Goal: Task Accomplishment & Management: Use online tool/utility

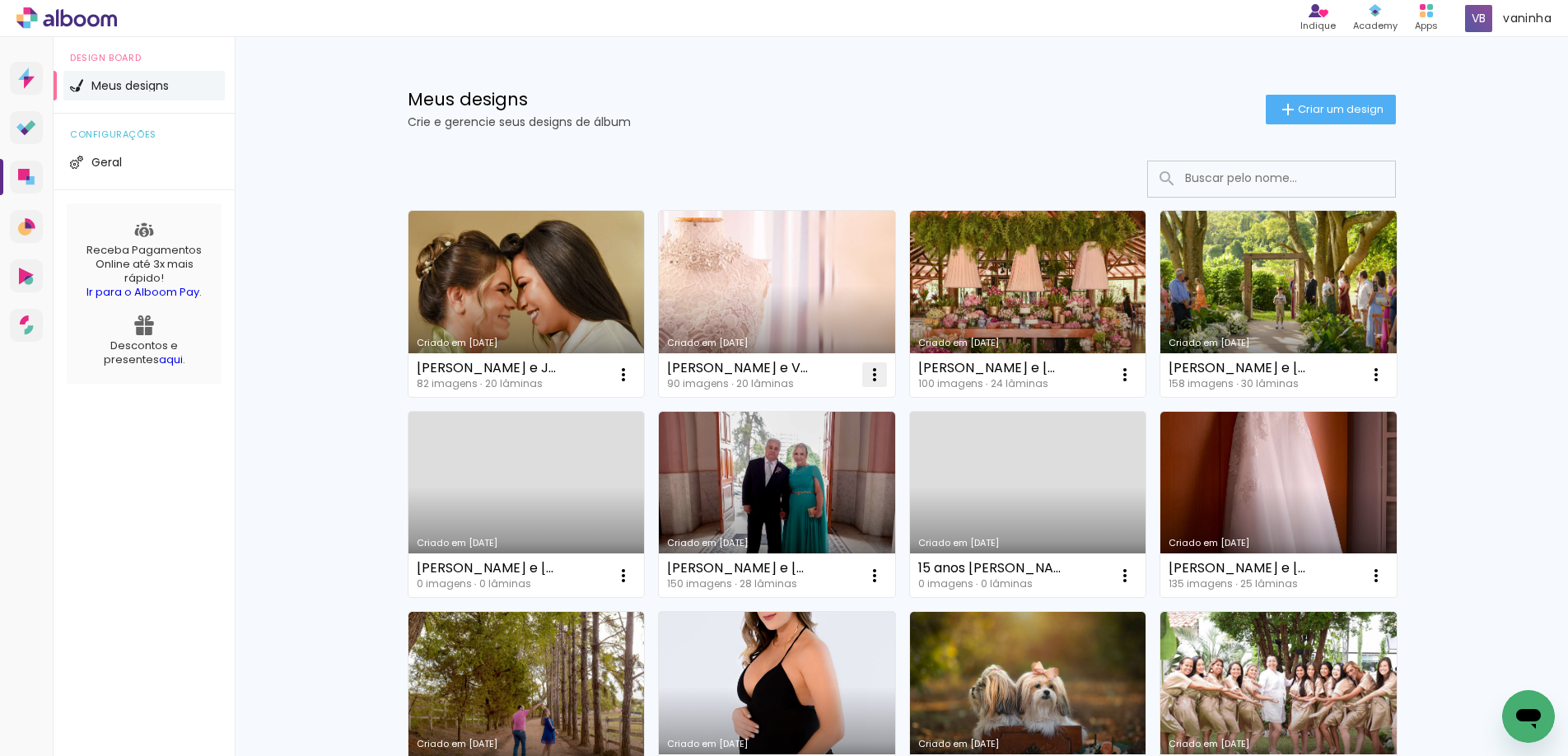
click at [865, 372] on iron-icon at bounding box center [875, 374] width 20 height 20
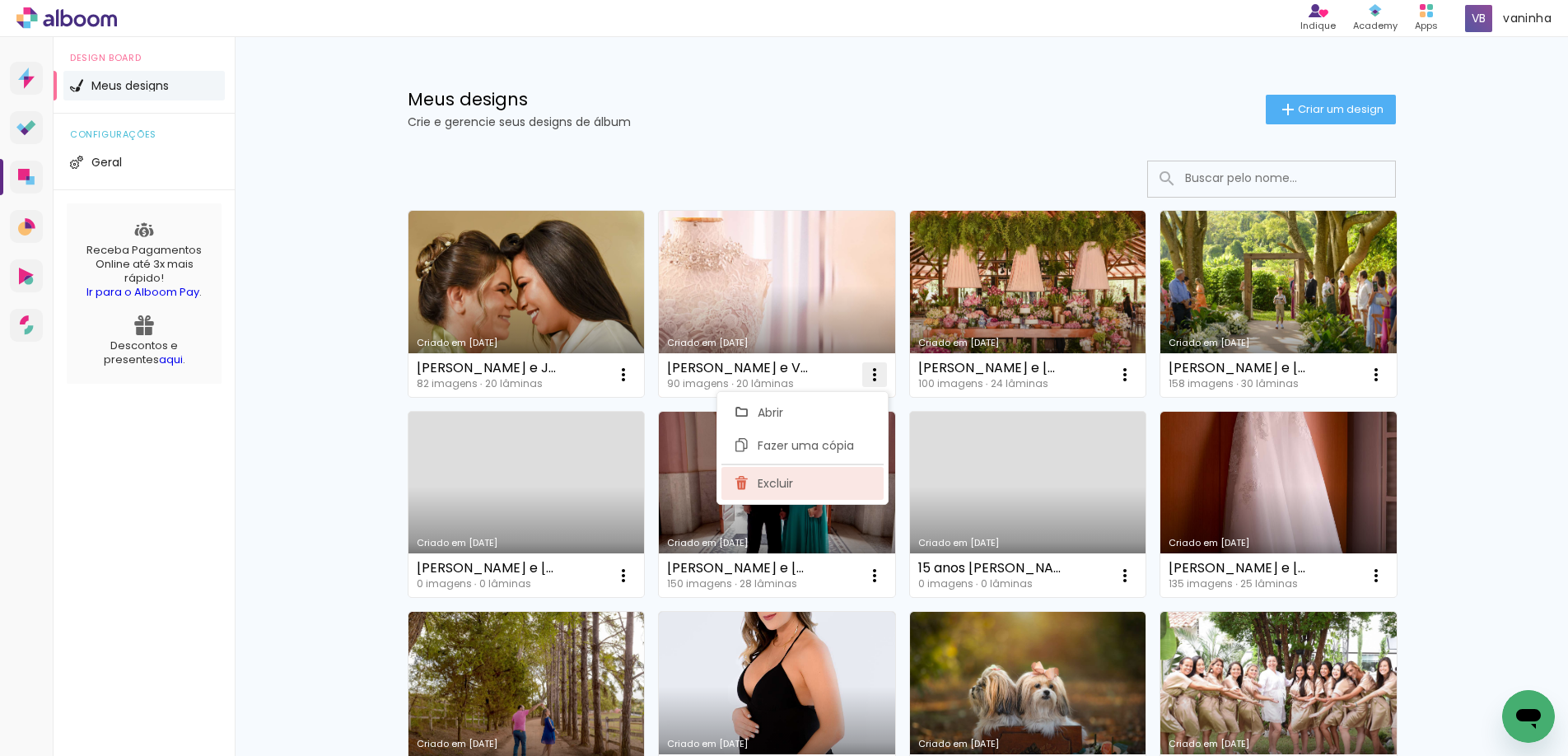
click at [777, 482] on span "Excluir" at bounding box center [775, 483] width 35 height 12
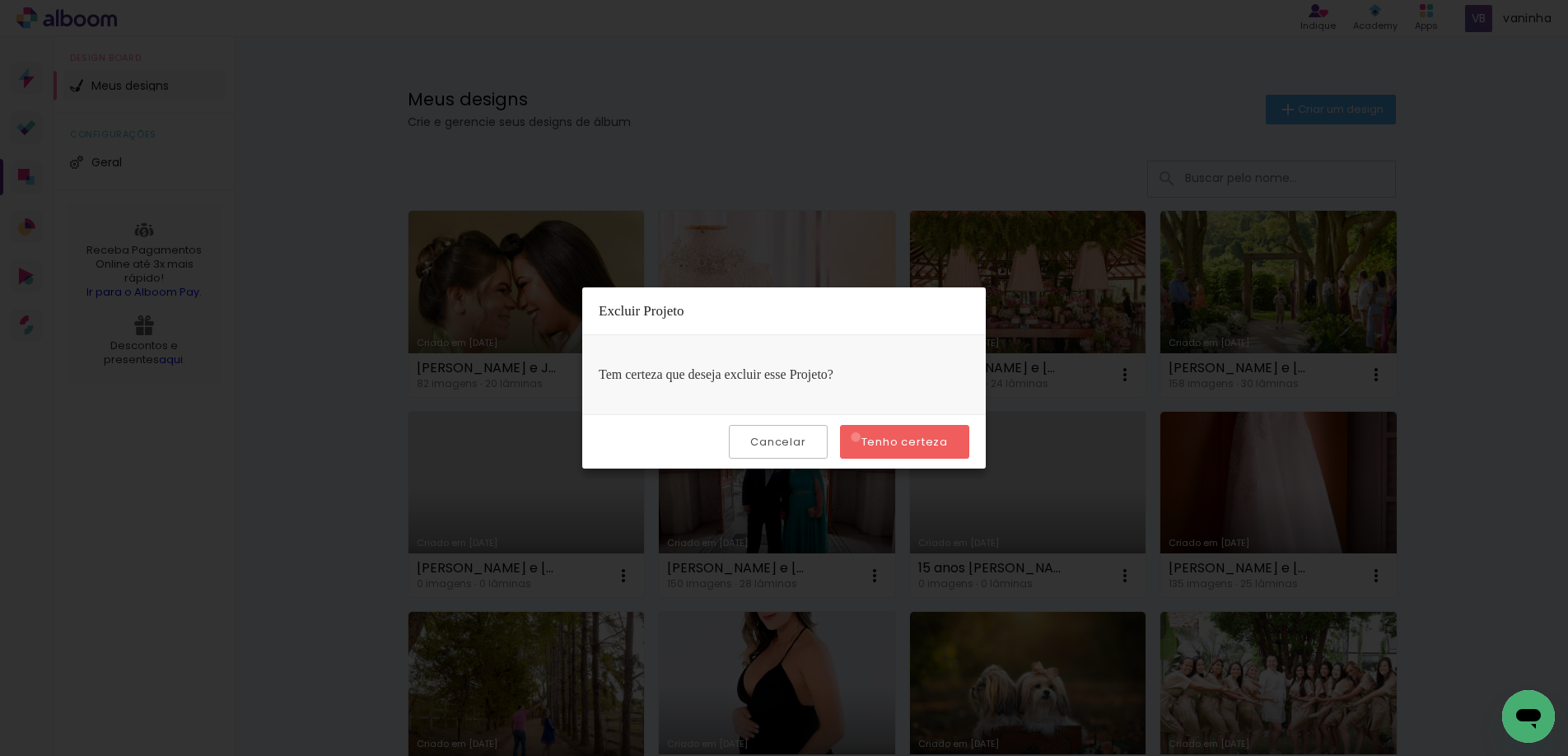
click at [858, 437] on paper-button "Tenho certeza" at bounding box center [905, 441] width 130 height 34
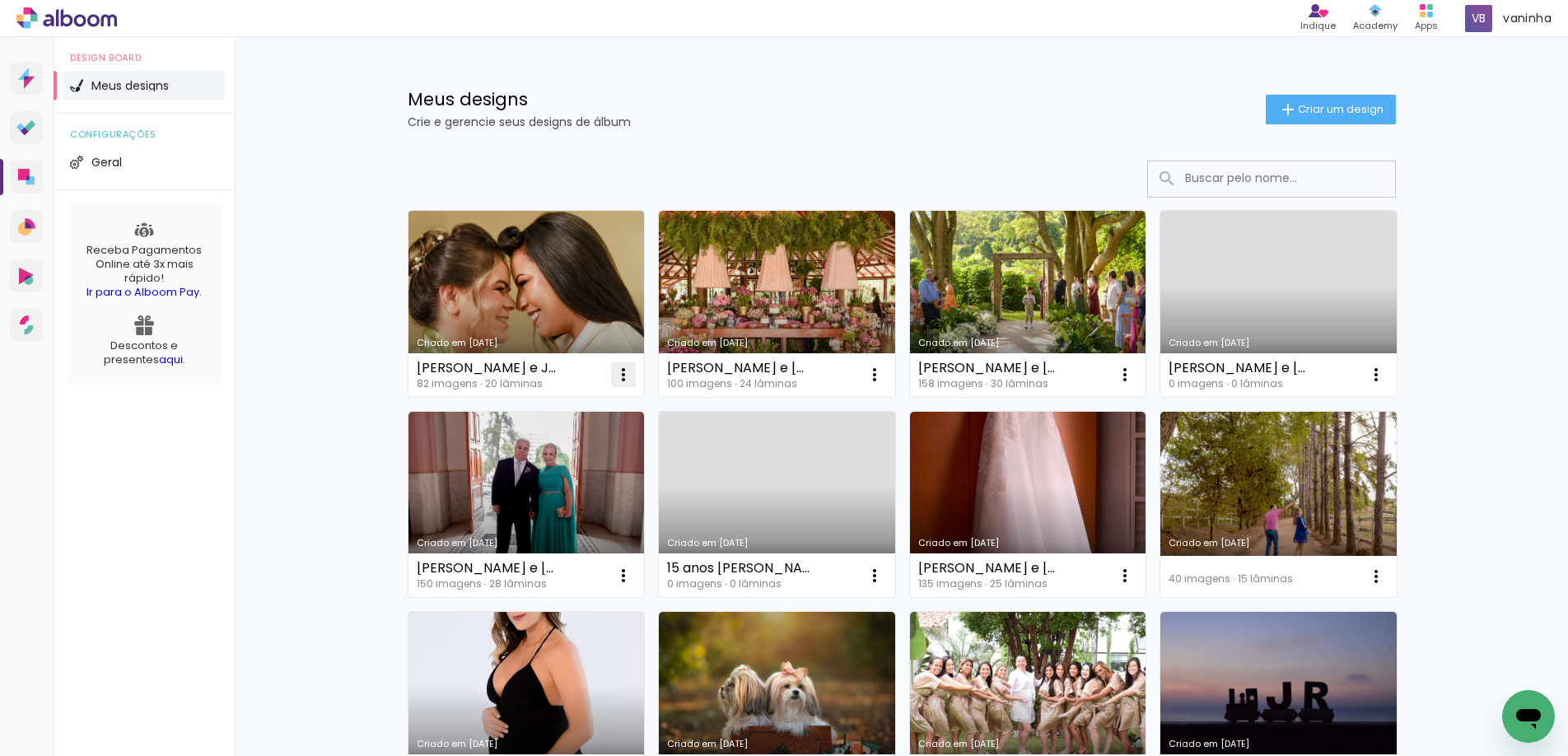
click at [620, 374] on iron-icon at bounding box center [624, 374] width 20 height 20
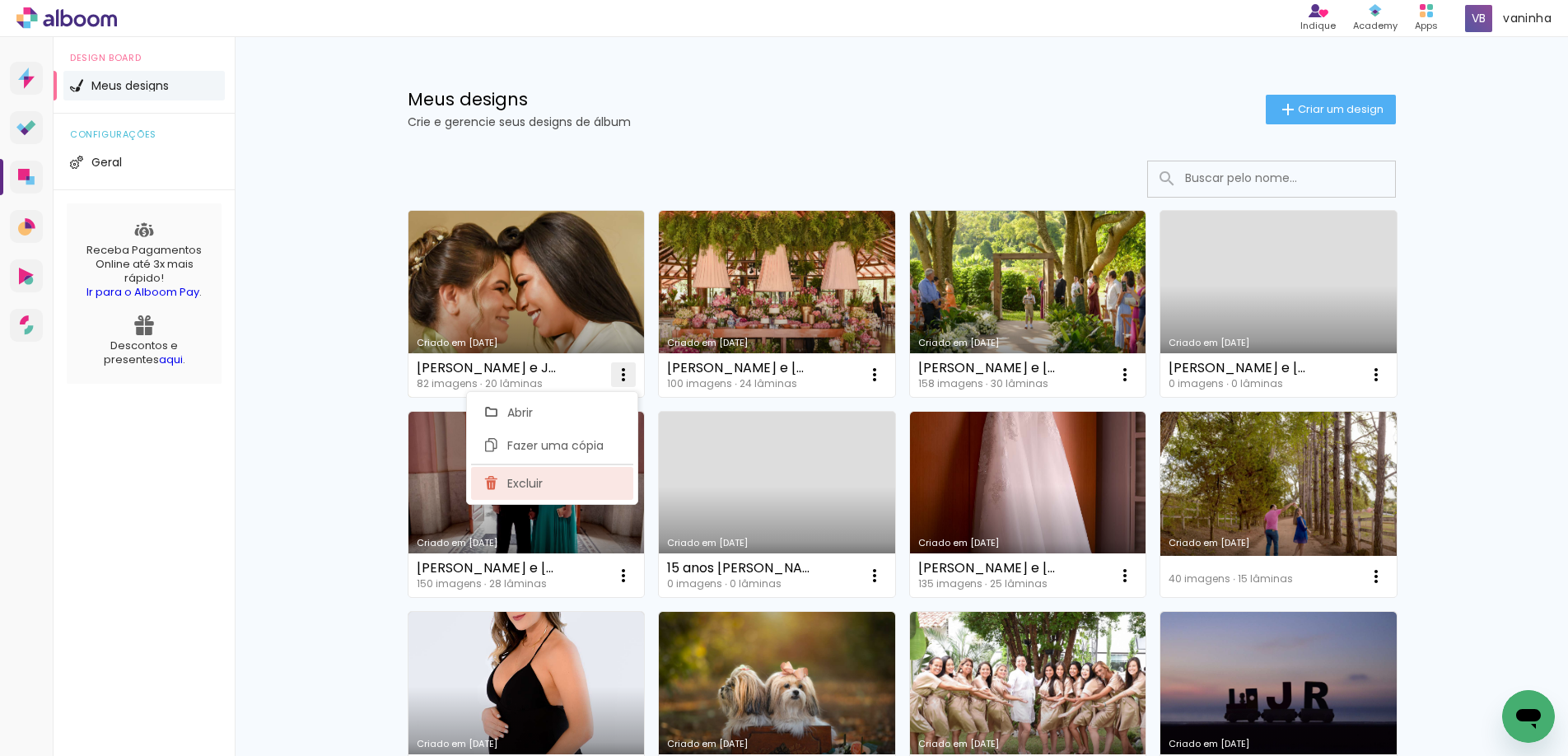
click at [518, 488] on span "Excluir" at bounding box center [525, 483] width 35 height 12
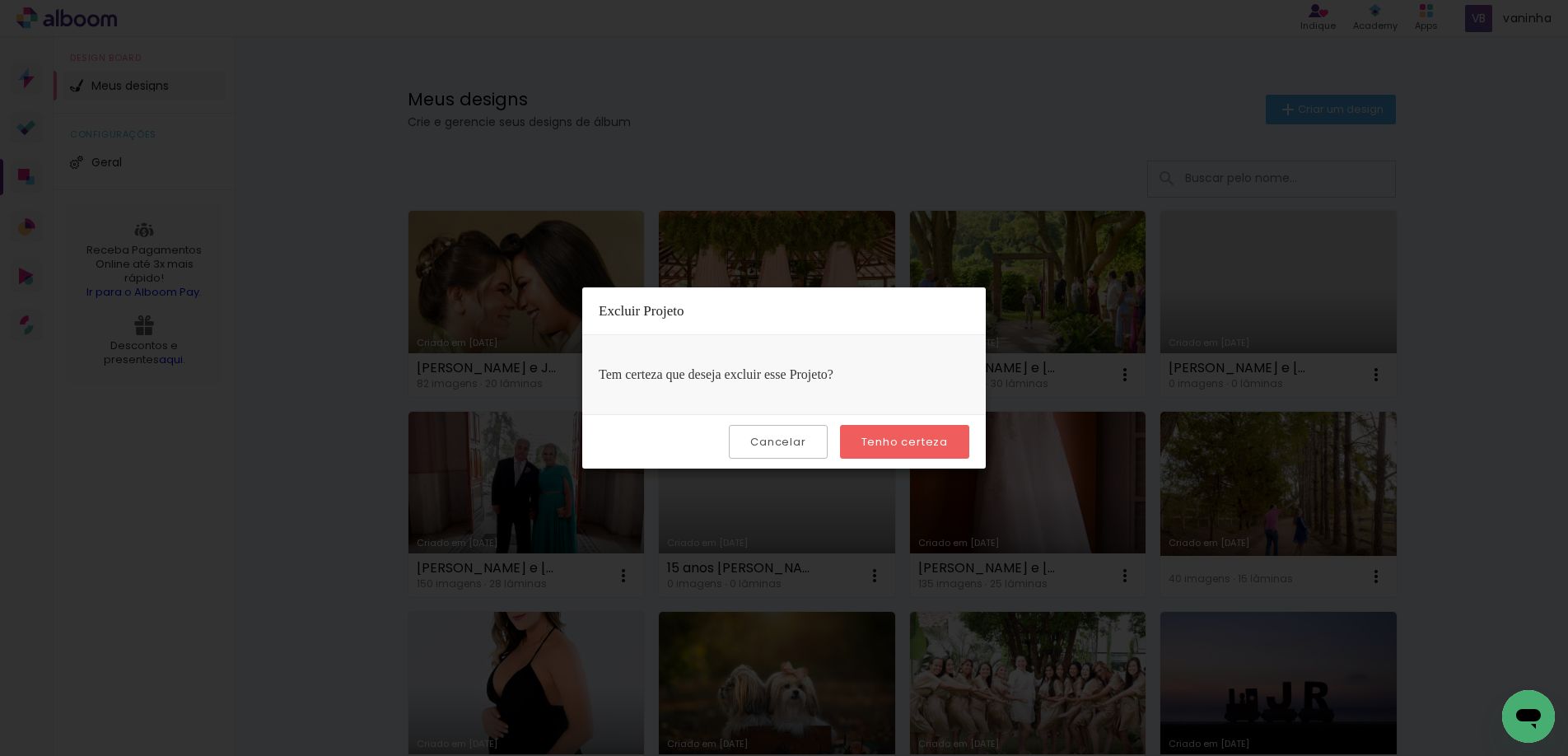
click at [0, 0] on slot "Tenho certeza" at bounding box center [0, 0] width 0 height 0
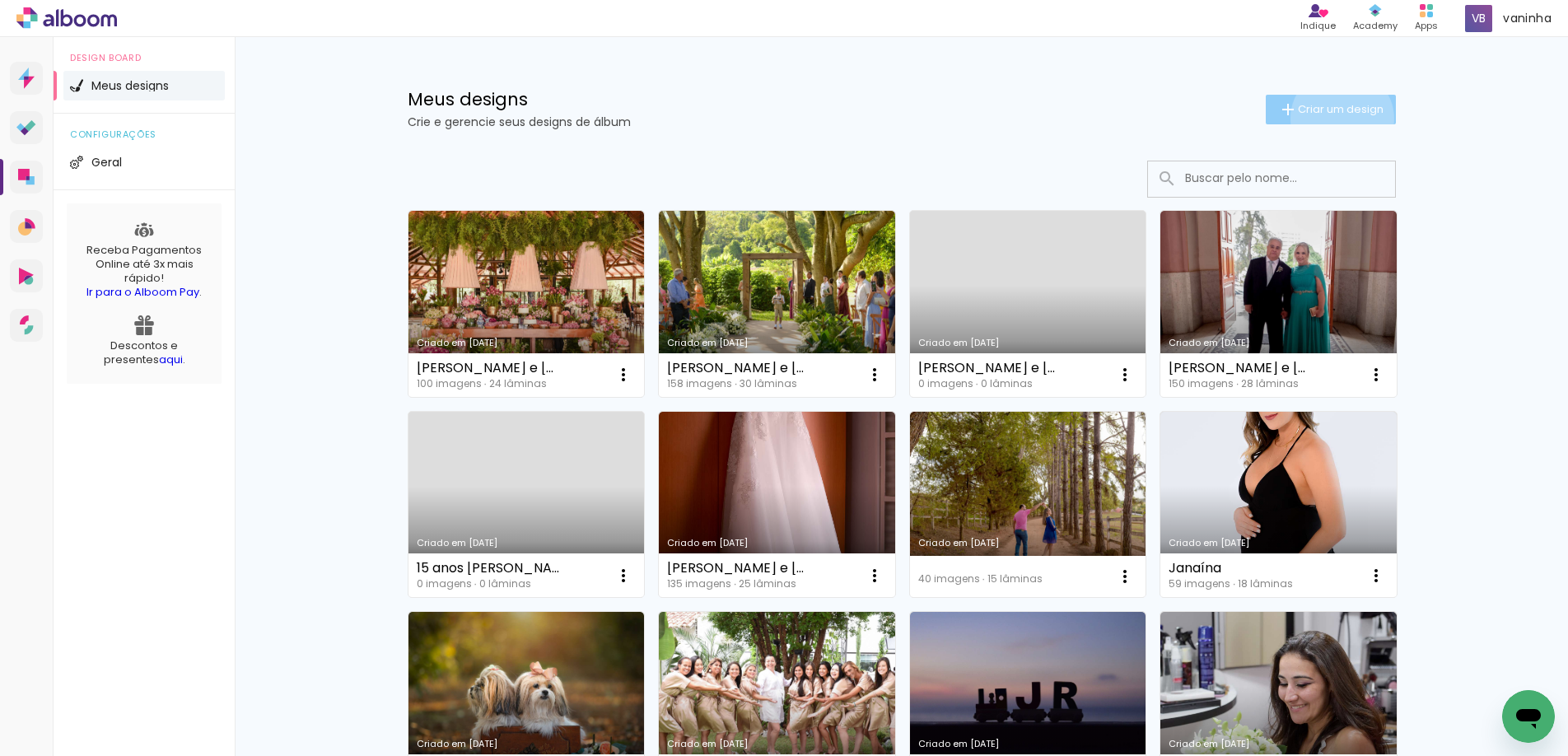
click at [1332, 119] on paper-button "Criar um design" at bounding box center [1331, 109] width 131 height 30
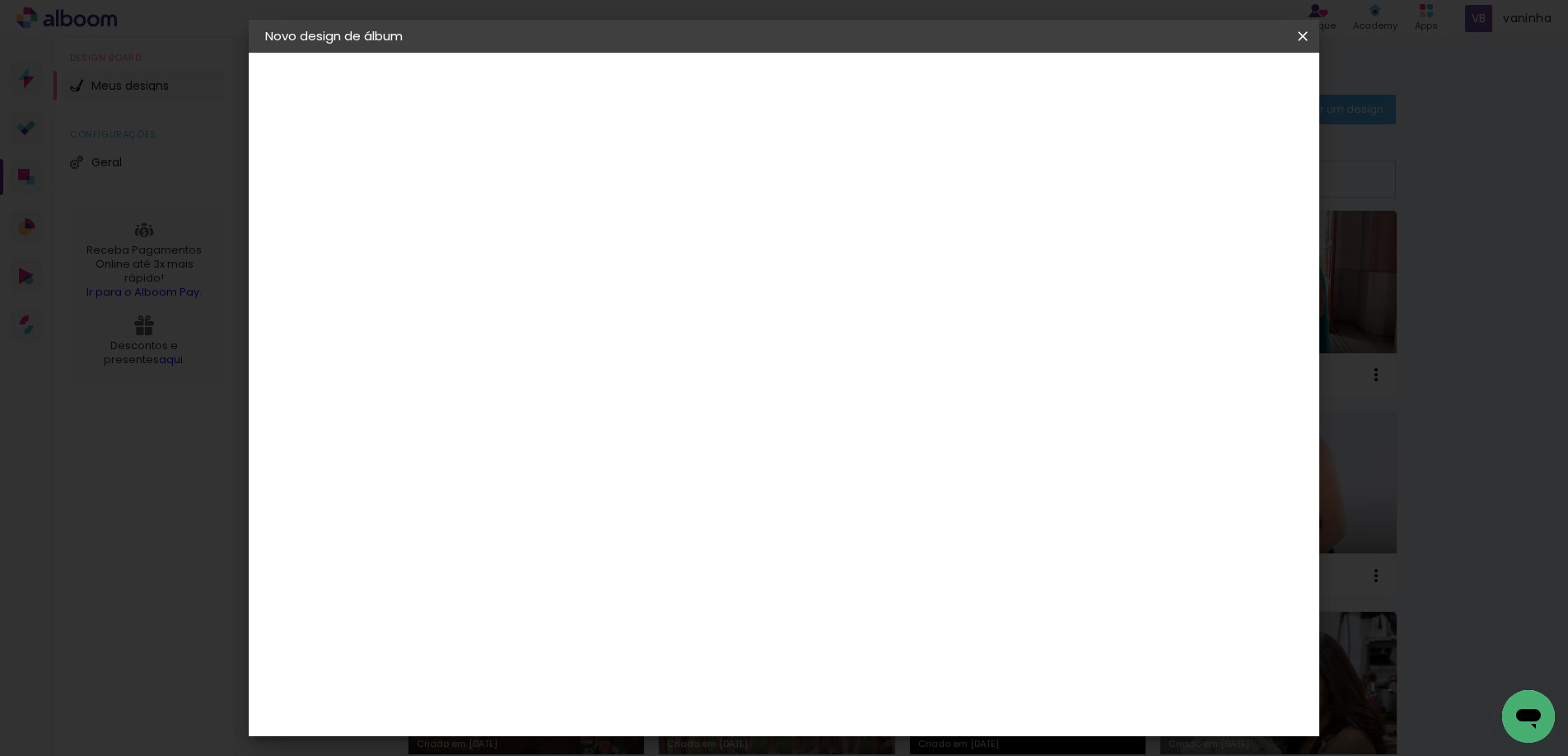
drag, startPoint x: 777, startPoint y: 229, endPoint x: 371, endPoint y: 518, distance: 498.4
click at [535, 229] on input "Luisa e Diego" at bounding box center [535, 221] width 0 height 25
type input "Luisa e Diego"
type paper-input "Luisa e Diego"
click at [606, 193] on div "Informações Dê um título ao seu álbum. Avançar" at bounding box center [535, 122] width 143 height 140
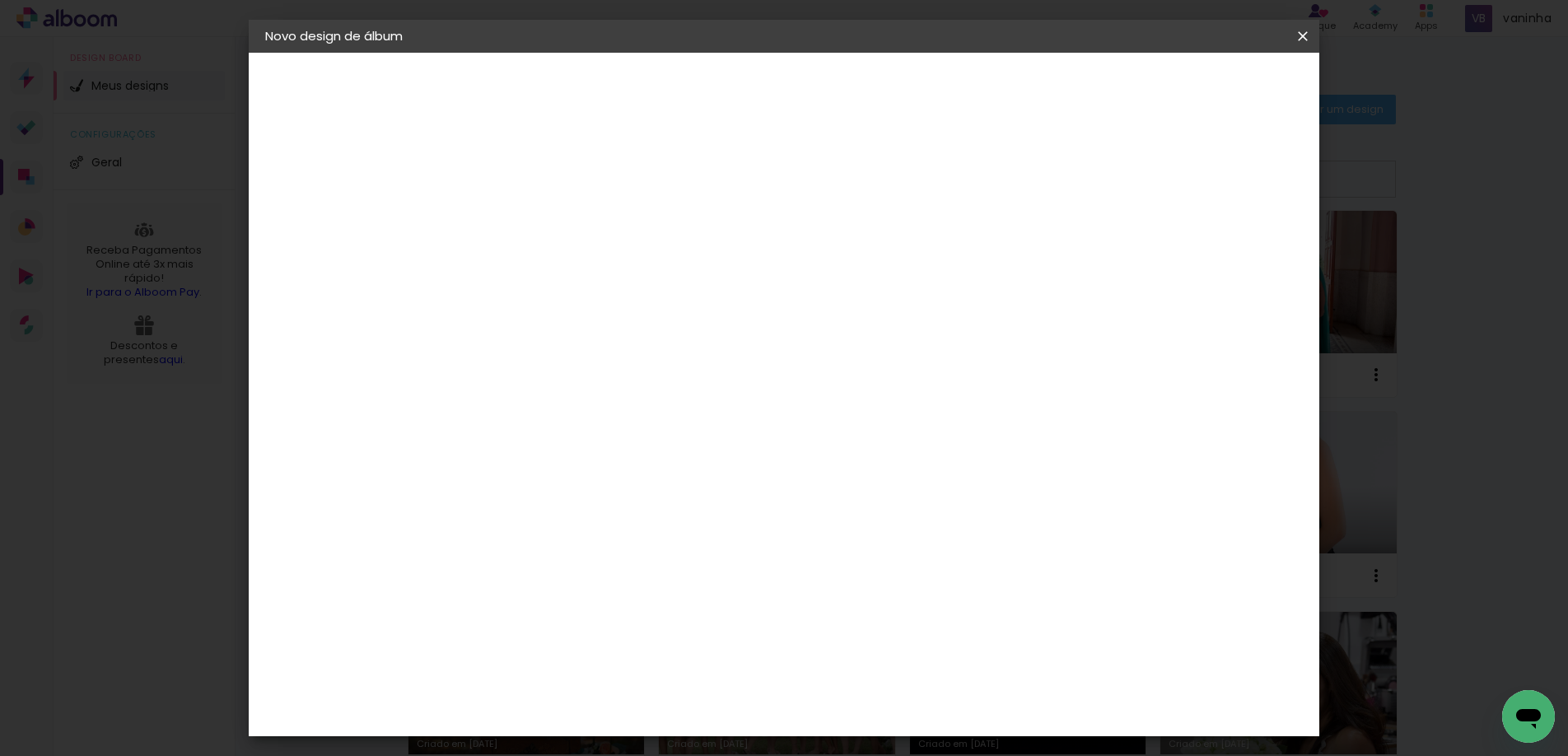
click at [540, 220] on paper-input-container "Título do álbum Luisa e Diego" at bounding box center [534, 222] width 12 height 42
drag, startPoint x: 732, startPoint y: 224, endPoint x: 906, endPoint y: 221, distance: 174.0
click at [535, 221] on input "Luisa e Diego" at bounding box center [535, 221] width 0 height 25
type input "[PERSON_NAME] e Diogo"
type paper-input "[PERSON_NAME] e Diogo"
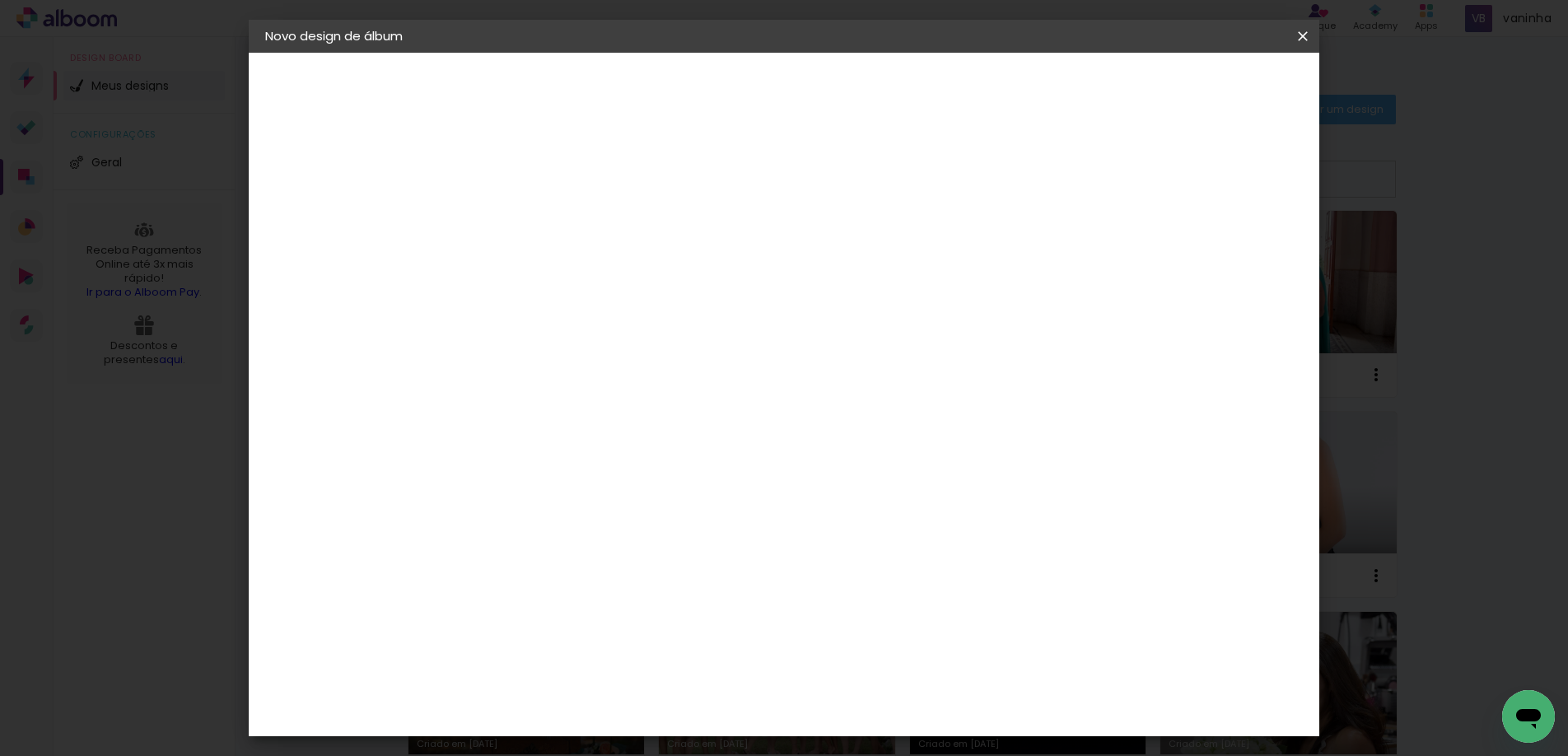
click at [0, 0] on slot "Avançar" at bounding box center [0, 0] width 0 height 0
click at [595, 635] on div "[PERSON_NAME]" at bounding box center [578, 641] width 110 height 14
click at [0, 0] on slot "Avançar" at bounding box center [0, 0] width 0 height 0
click at [599, 275] on input "text" at bounding box center [566, 287] width 64 height 25
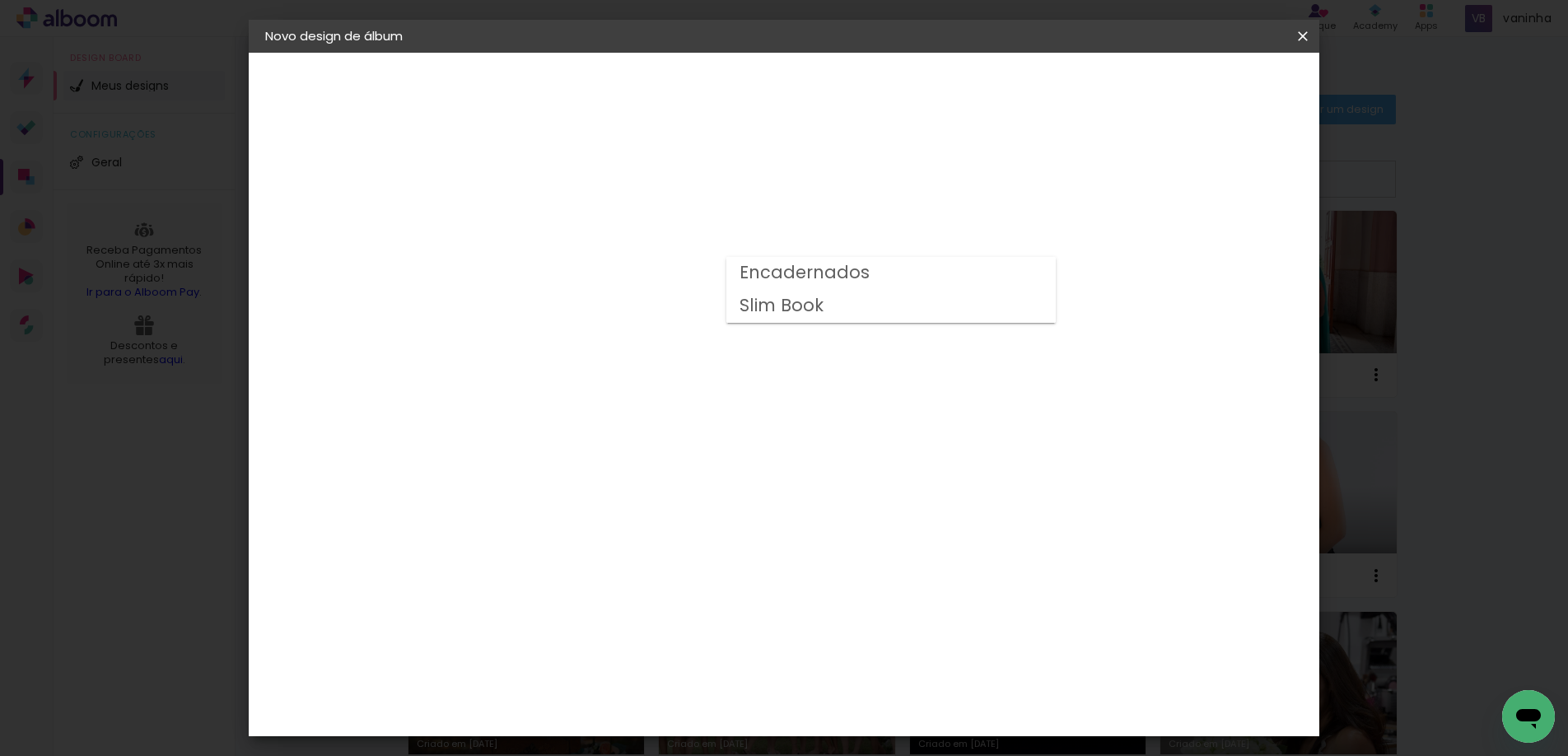
click at [959, 261] on paper-item "Encadernados" at bounding box center [890, 273] width 329 height 33
type input "Encadernados"
click at [645, 515] on span "30 x 60" at bounding box center [607, 531] width 76 height 34
click at [0, 0] on slot "Avançar" at bounding box center [0, 0] width 0 height 0
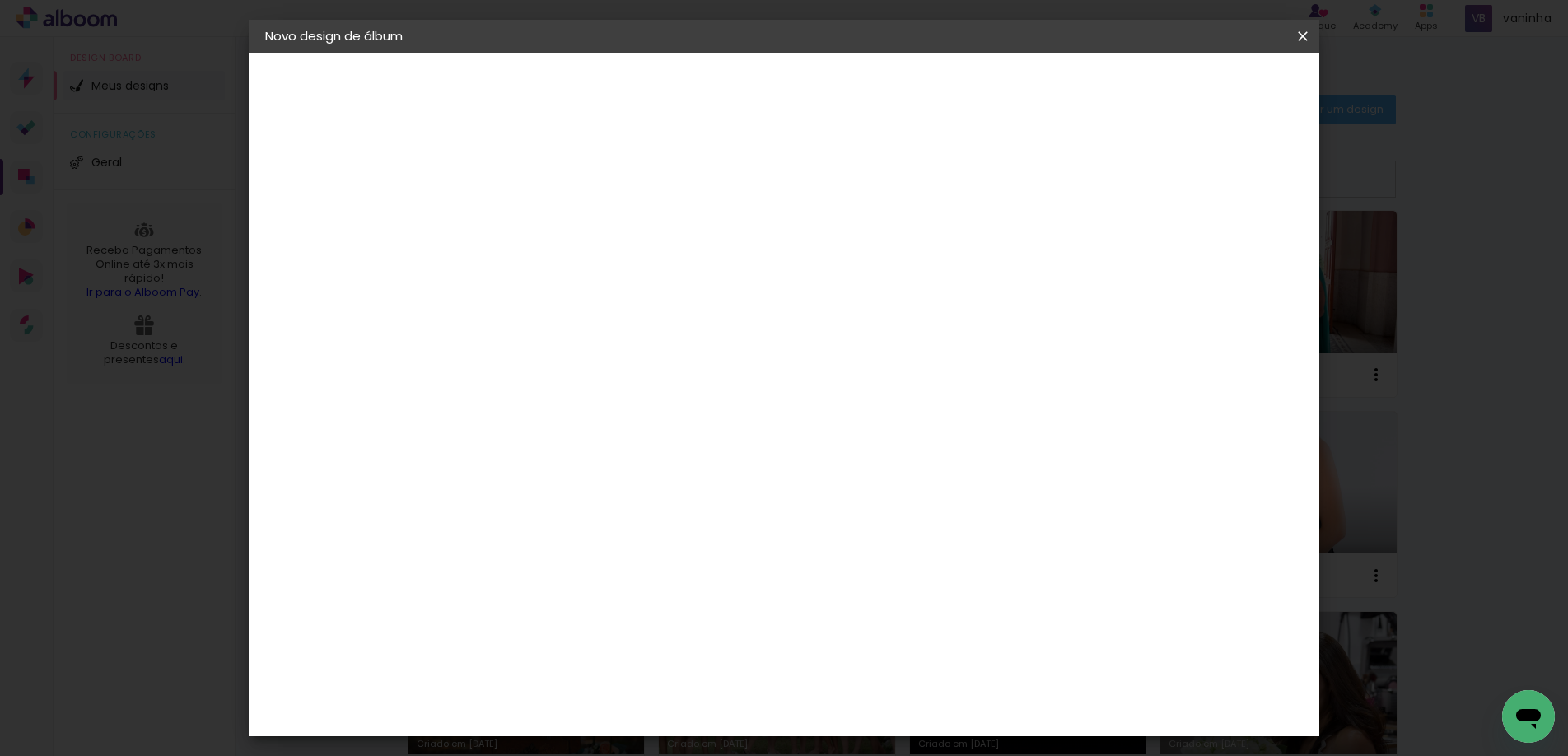
type input "3"
type paper-input "3"
click at [538, 169] on input "3" at bounding box center [521, 177] width 57 height 21
type input "2"
type paper-input "2"
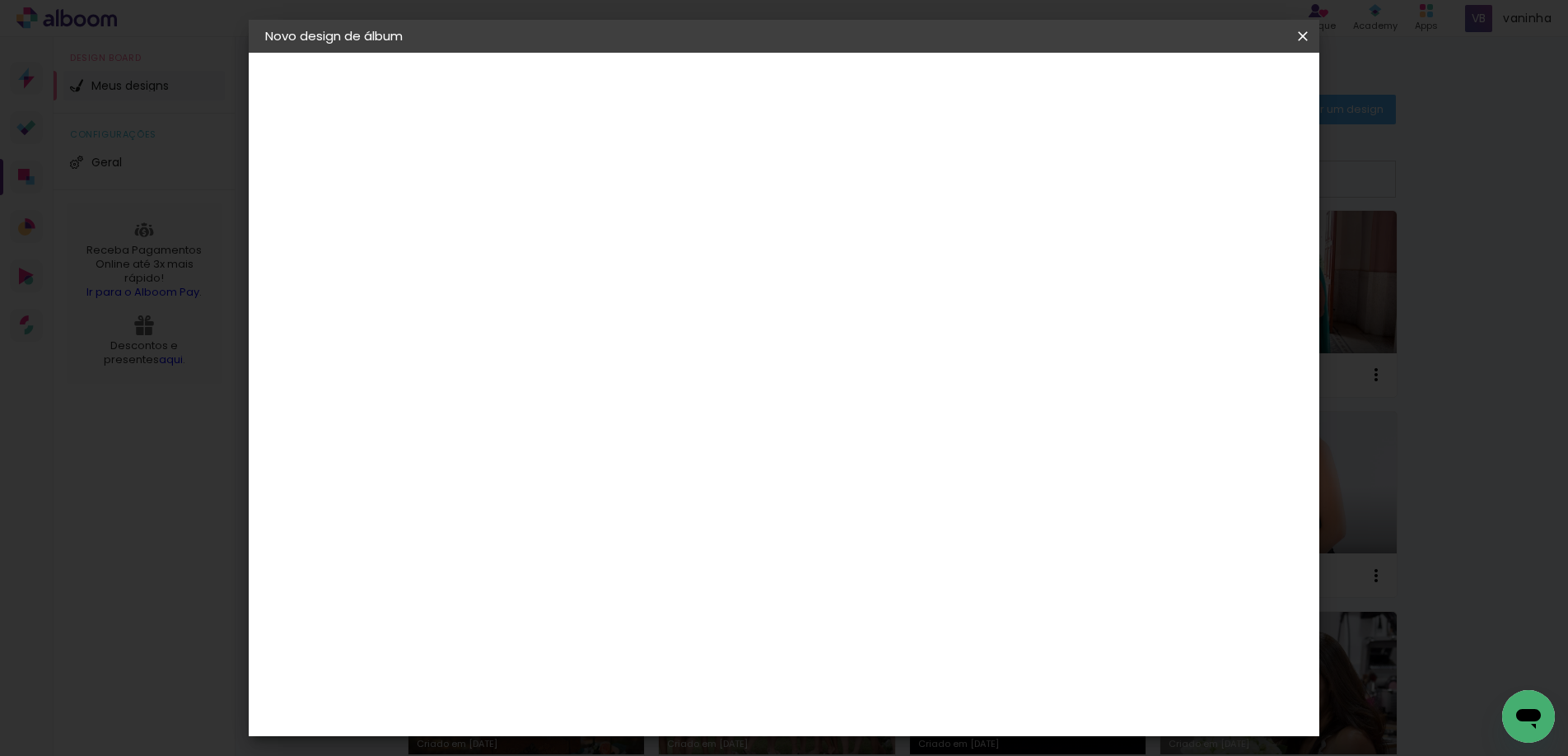
click at [543, 179] on input "2" at bounding box center [521, 177] width 57 height 21
type input "1"
type paper-input "1"
click at [543, 179] on input "1" at bounding box center [521, 177] width 57 height 21
click at [1107, 179] on div at bounding box center [1099, 178] width 15 height 15
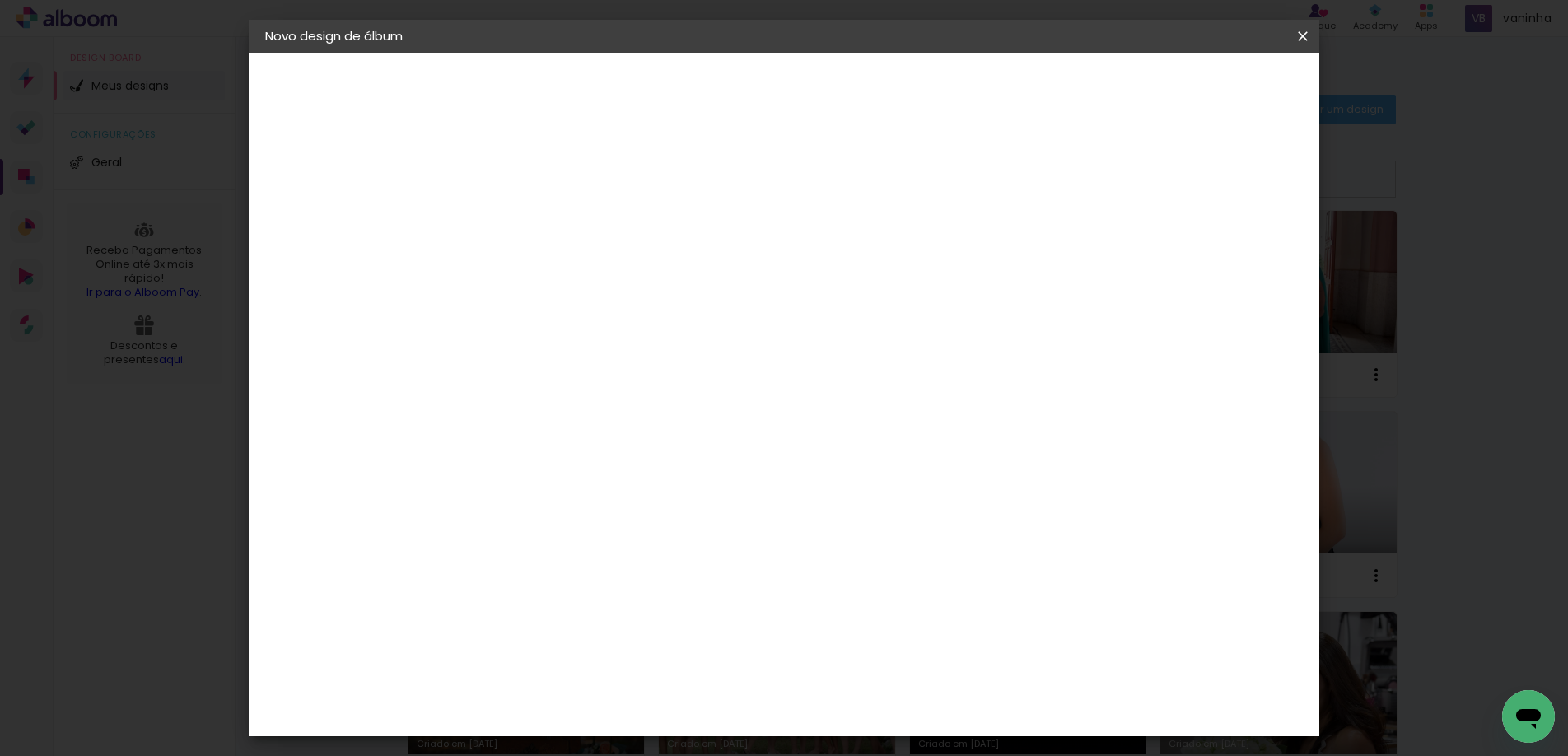
type paper-checkbox "on"
click at [1200, 90] on span "Iniciar design" at bounding box center [1162, 87] width 75 height 12
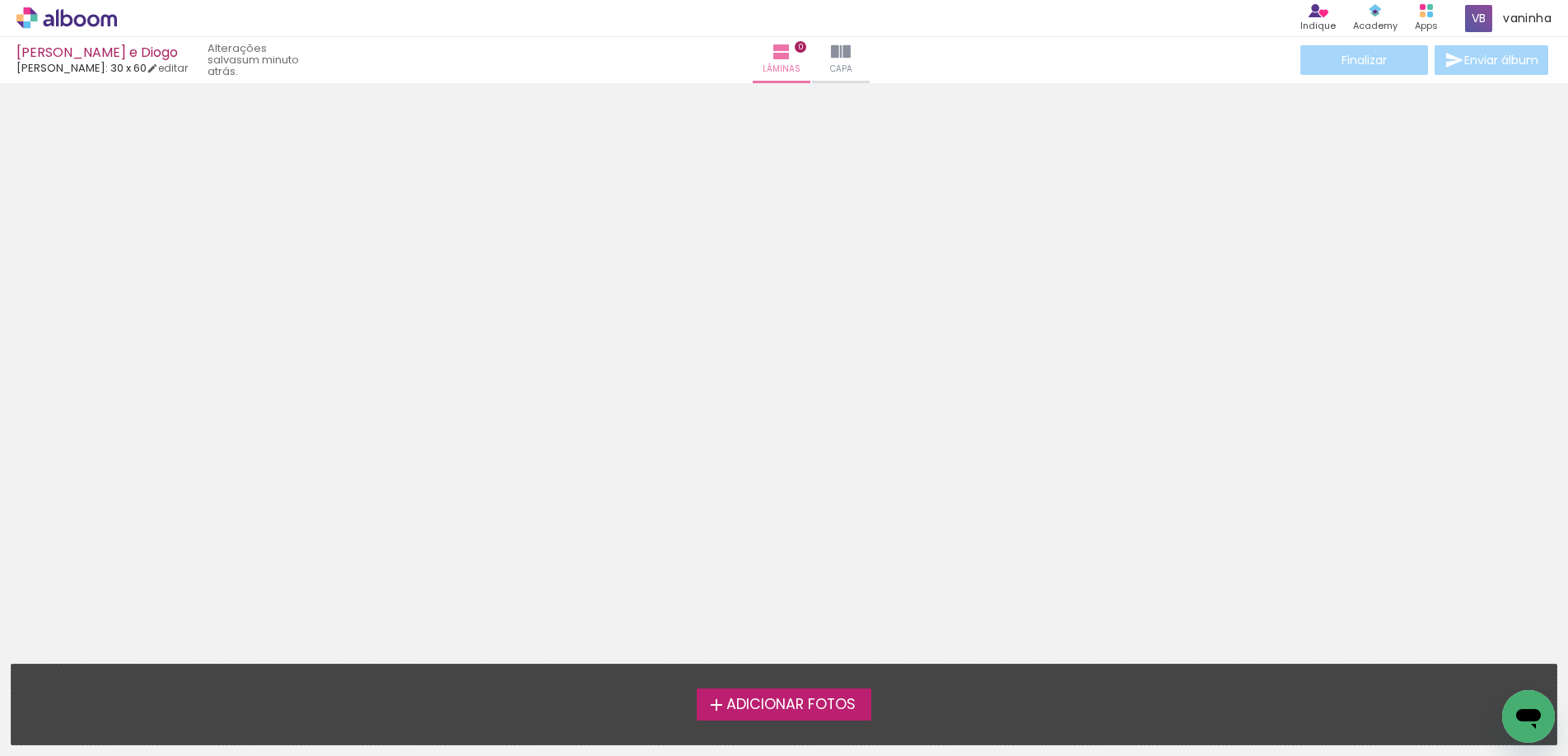
click at [804, 706] on span "Adicionar Fotos" at bounding box center [790, 705] width 130 height 15
click at [0, 0] on input "file" at bounding box center [0, 0] width 0 height 0
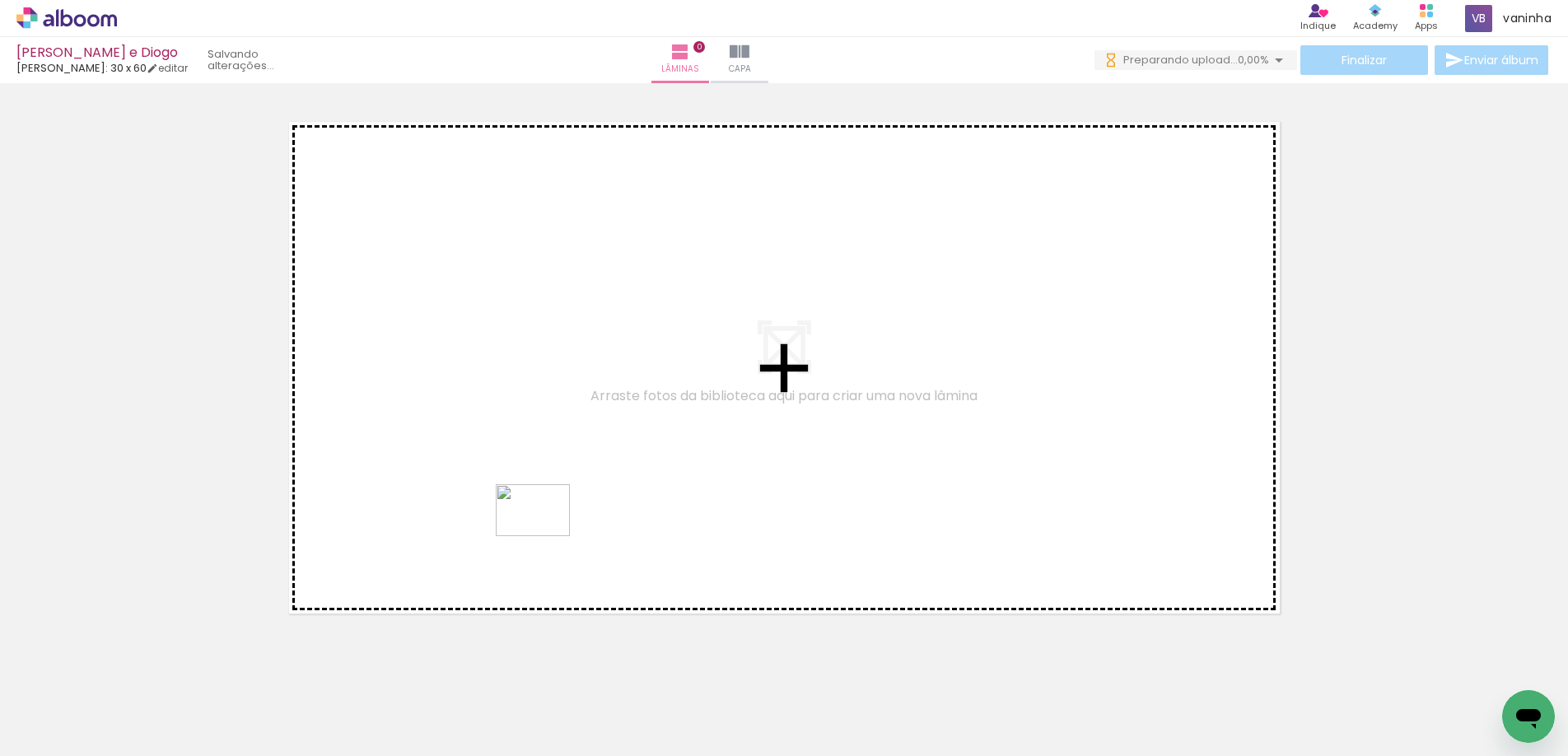
drag, startPoint x: 525, startPoint y: 708, endPoint x: 543, endPoint y: 526, distance: 182.9
click at [543, 526] on quentale-workspace at bounding box center [784, 378] width 1568 height 756
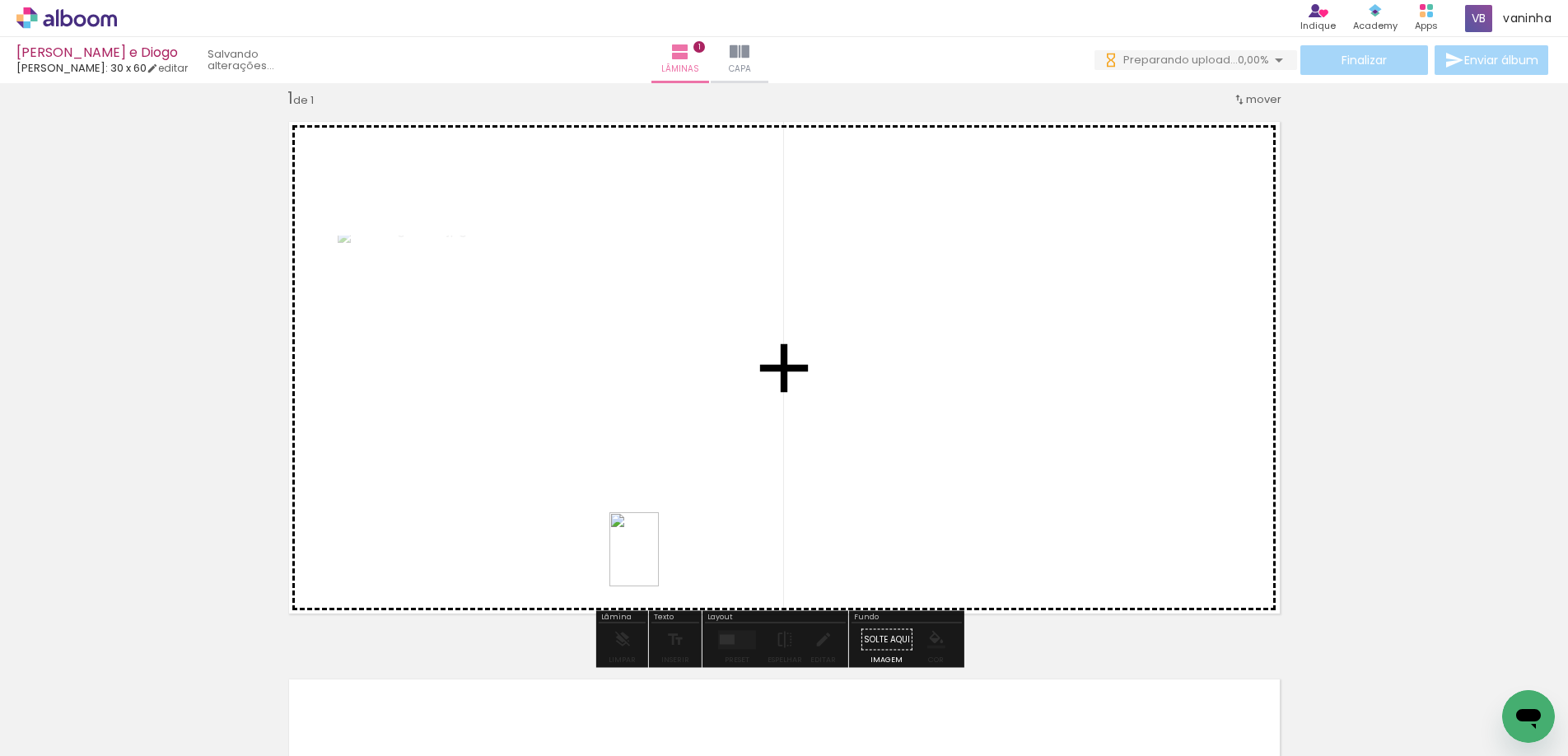
drag, startPoint x: 626, startPoint y: 700, endPoint x: 659, endPoint y: 562, distance: 141.9
click at [659, 562] on quentale-workspace at bounding box center [784, 378] width 1568 height 756
drag, startPoint x: 740, startPoint y: 692, endPoint x: 797, endPoint y: 554, distance: 149.3
click at [797, 554] on quentale-workspace at bounding box center [784, 378] width 1568 height 756
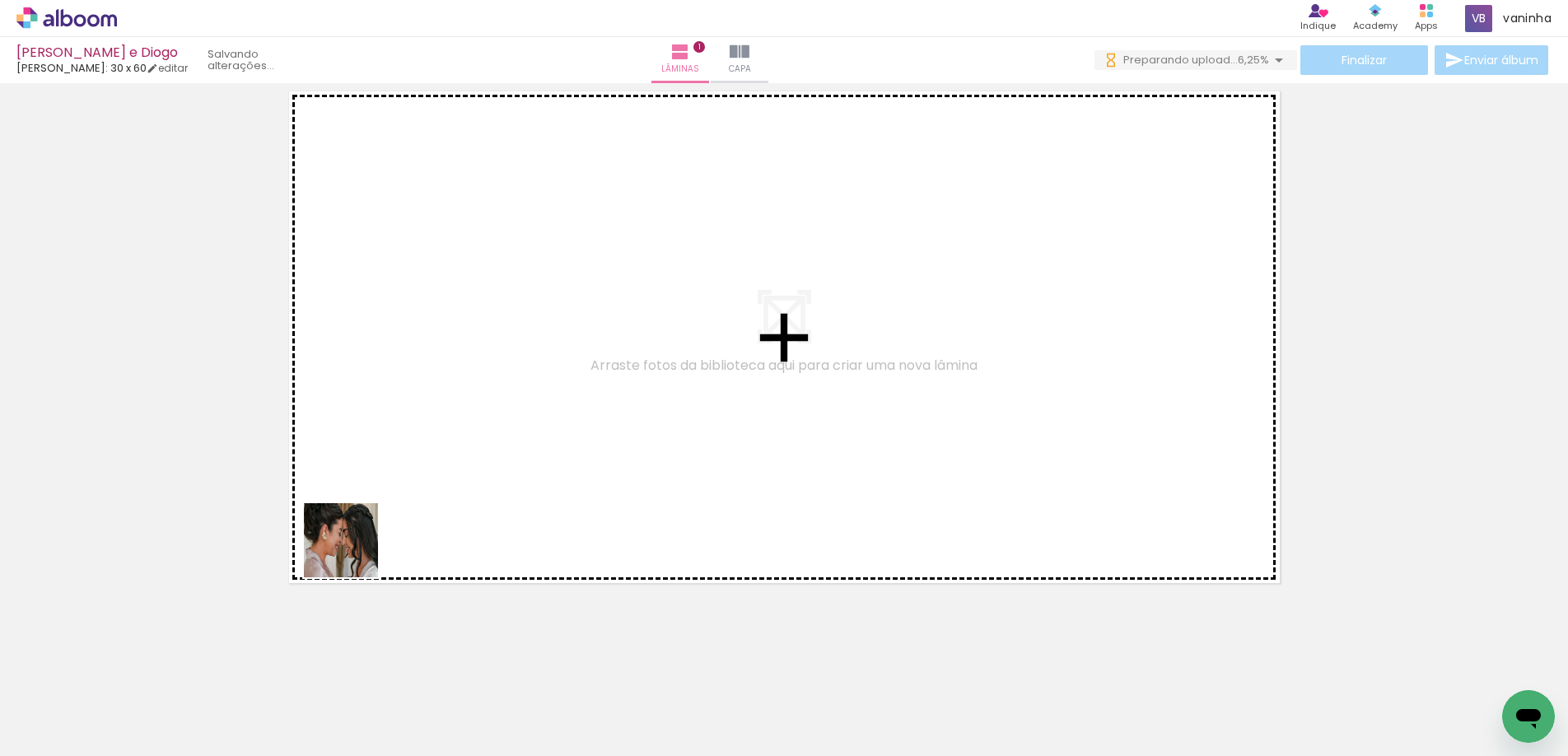
drag, startPoint x: 251, startPoint y: 632, endPoint x: 386, endPoint y: 499, distance: 189.5
click at [386, 500] on quentale-workspace at bounding box center [784, 378] width 1568 height 756
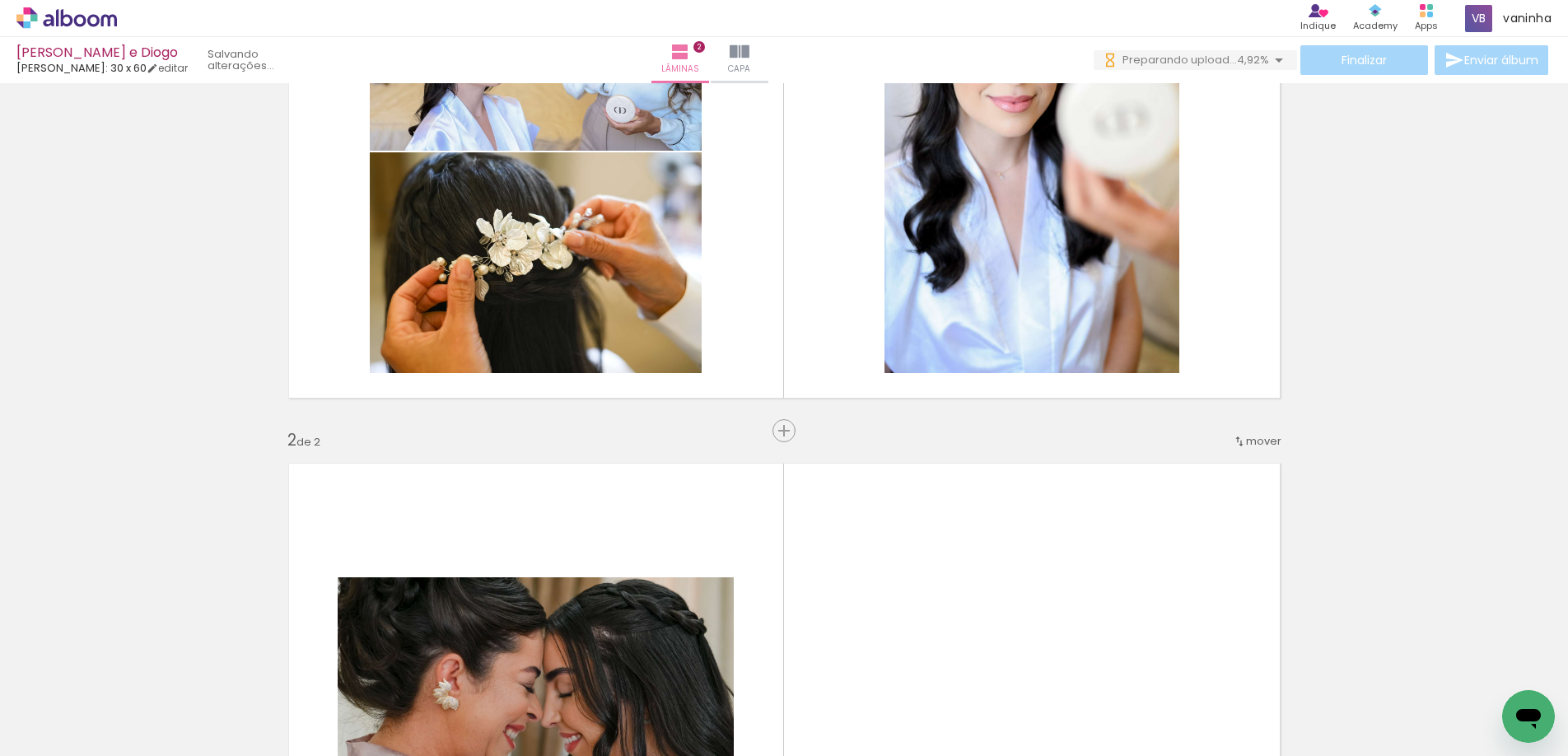
scroll to position [414, 0]
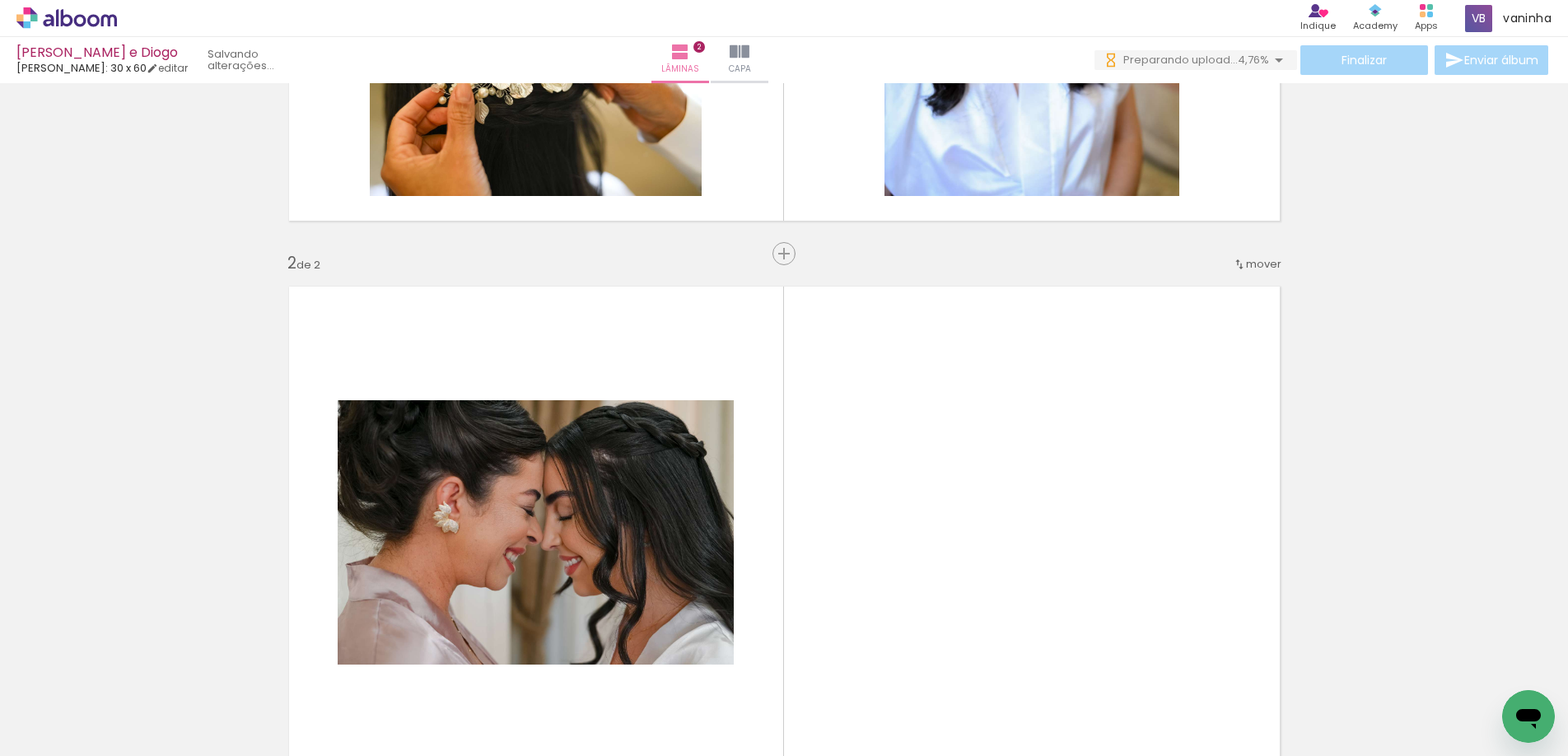
drag, startPoint x: 901, startPoint y: 681, endPoint x: 936, endPoint y: 628, distance: 63.5
click at [901, 600] on quentale-workspace at bounding box center [784, 378] width 1568 height 756
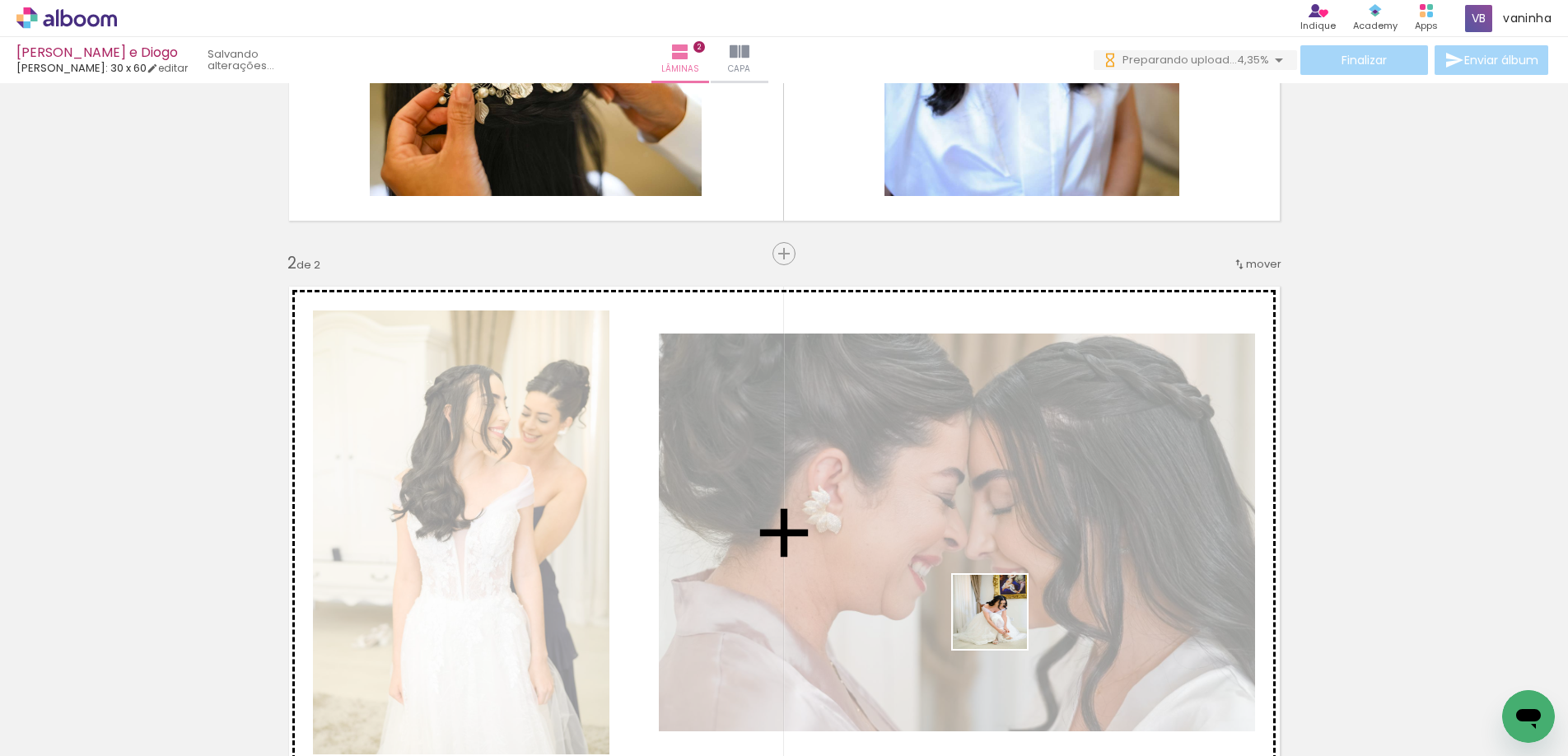
drag, startPoint x: 1001, startPoint y: 695, endPoint x: 1002, endPoint y: 617, distance: 78.0
click at [1002, 617] on quentale-workspace at bounding box center [784, 378] width 1568 height 756
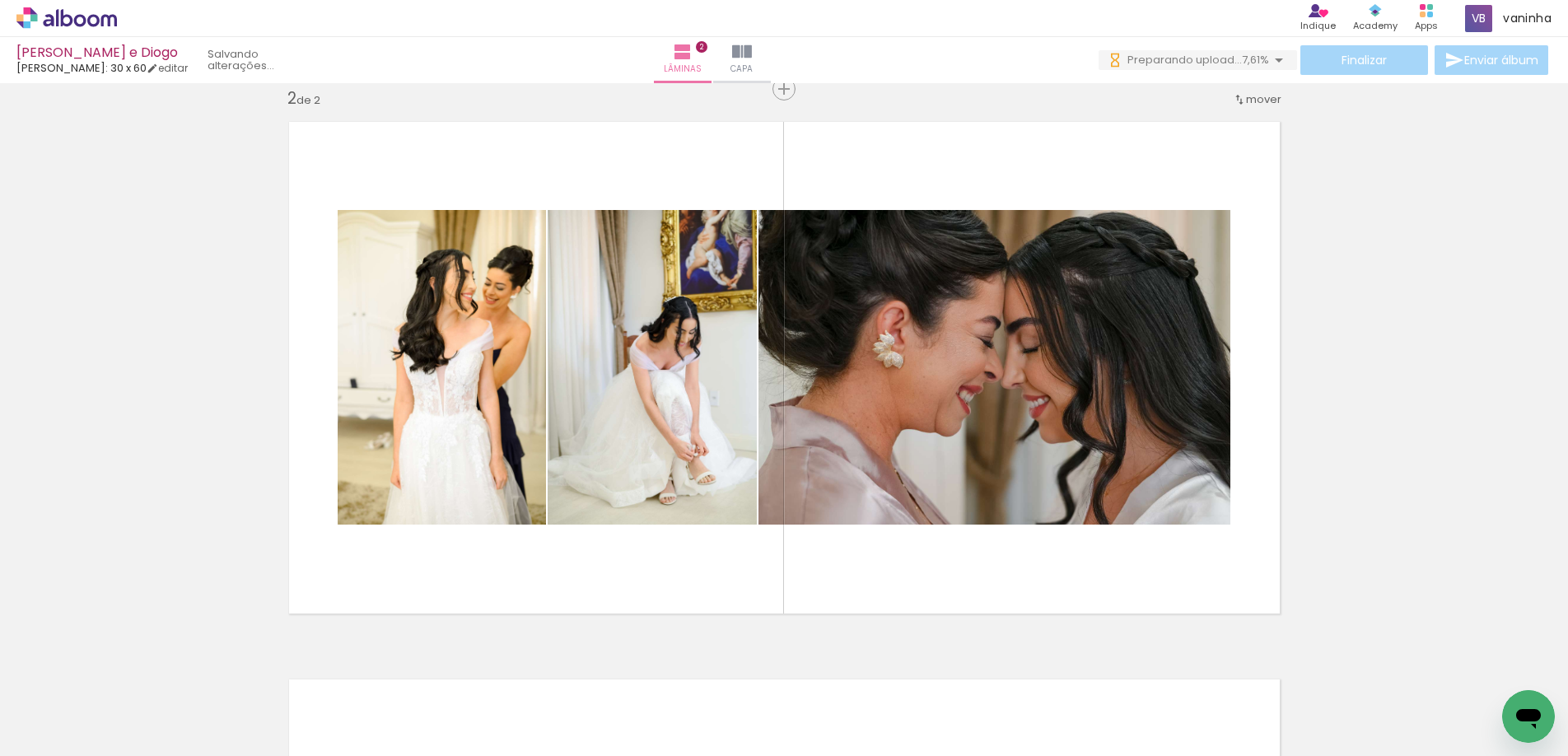
scroll to position [0, 0]
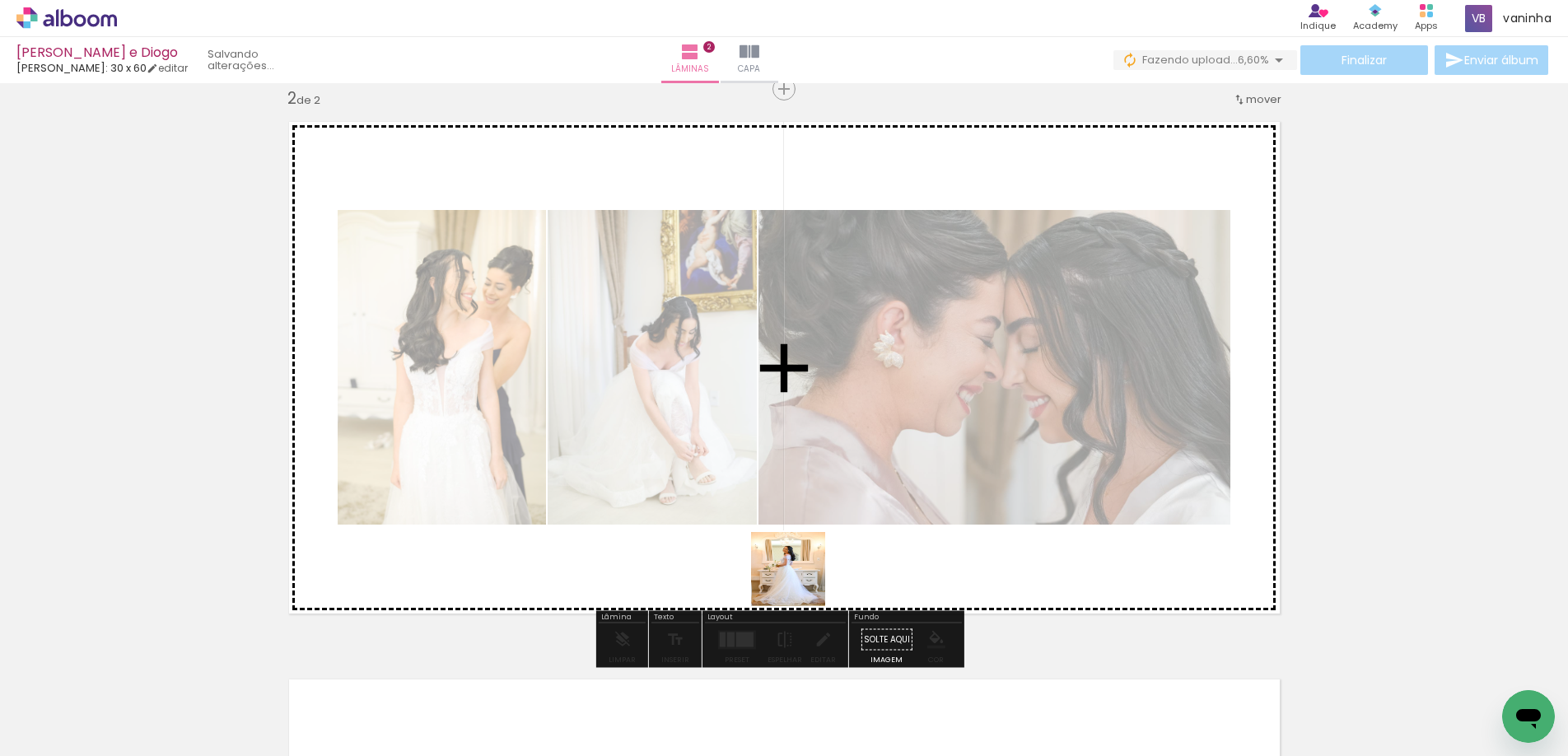
drag, startPoint x: 769, startPoint y: 709, endPoint x: 800, endPoint y: 567, distance: 145.3
click at [800, 567] on quentale-workspace at bounding box center [784, 378] width 1568 height 756
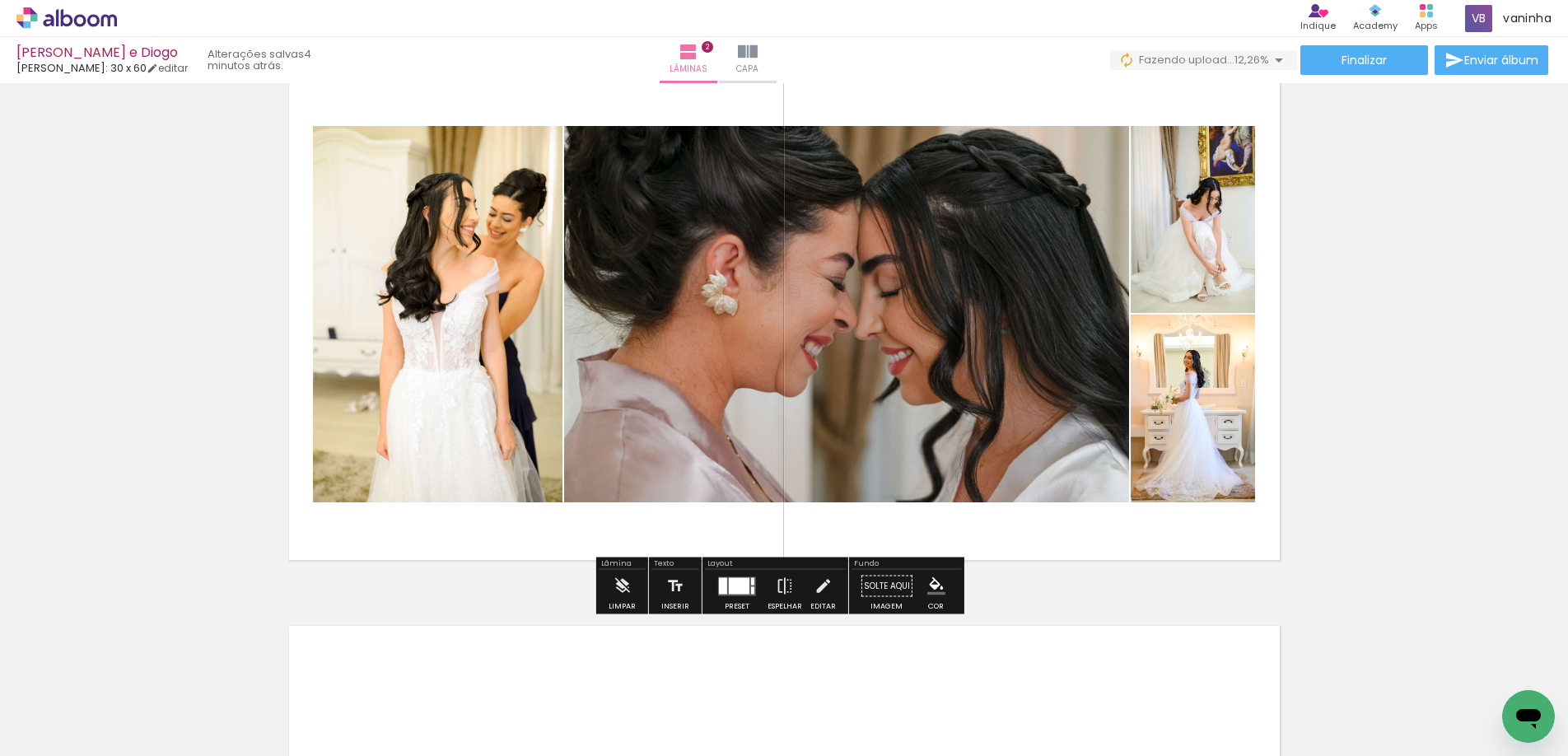
scroll to position [743, 0]
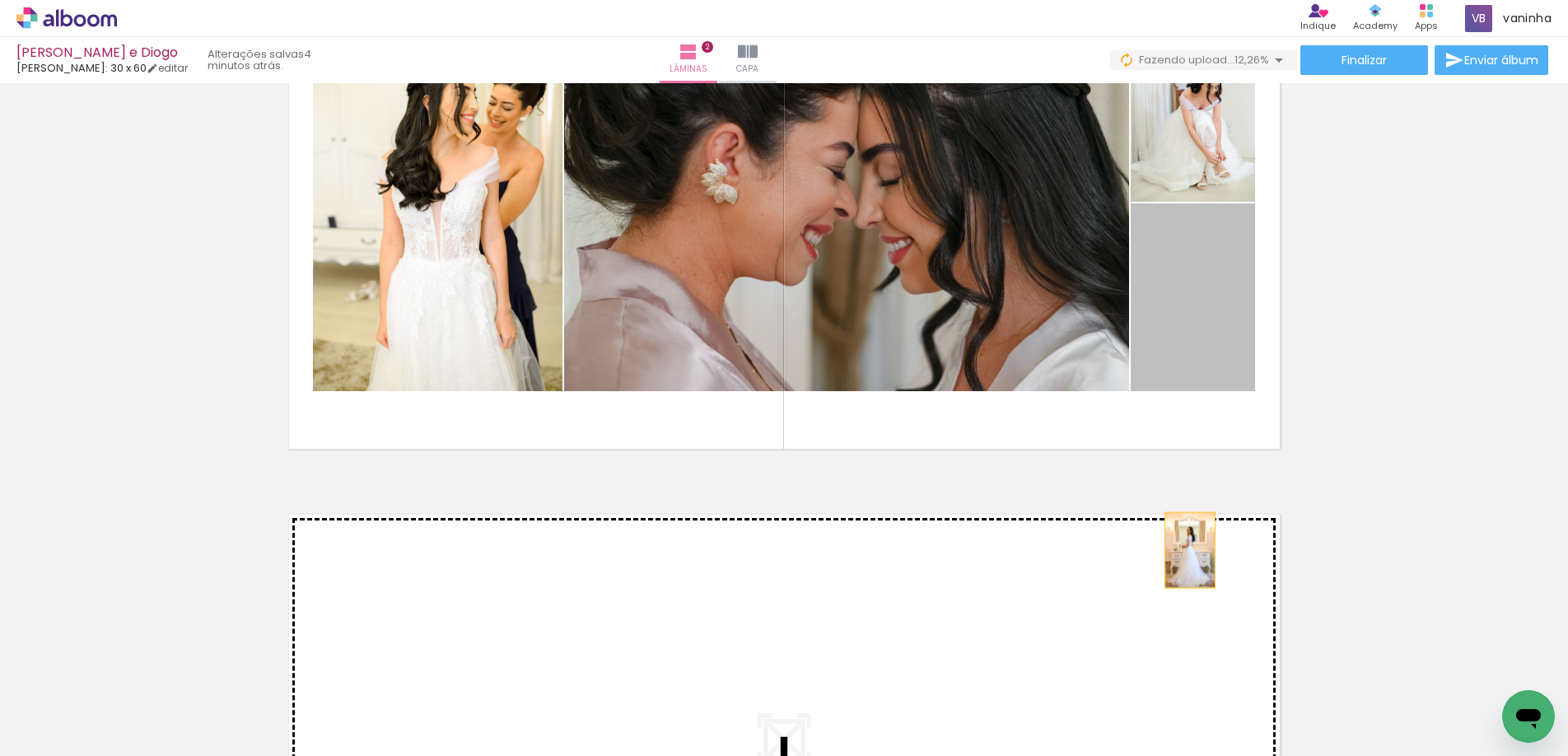
drag, startPoint x: 1188, startPoint y: 353, endPoint x: 1184, endPoint y: 557, distance: 204.0
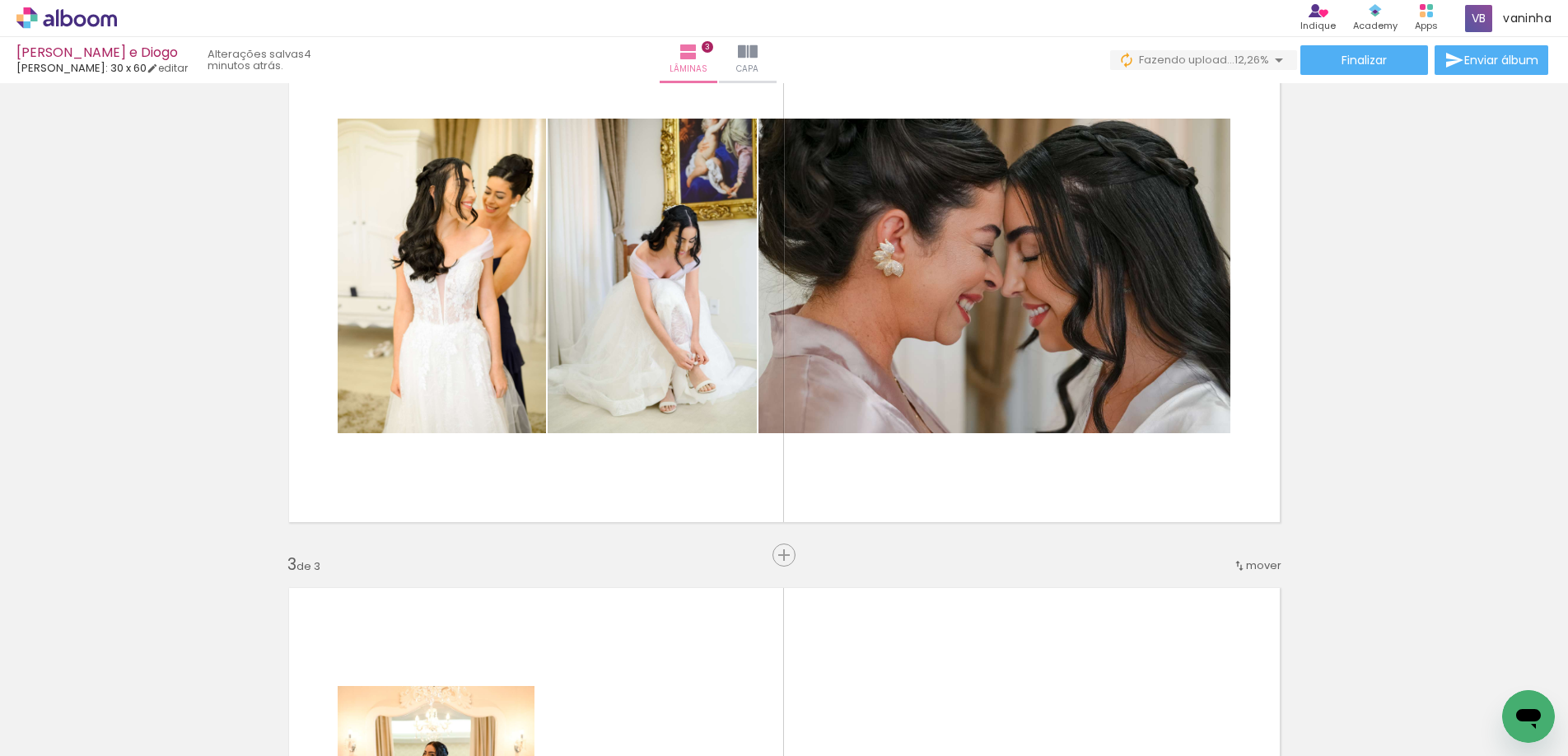
scroll to position [560, 0]
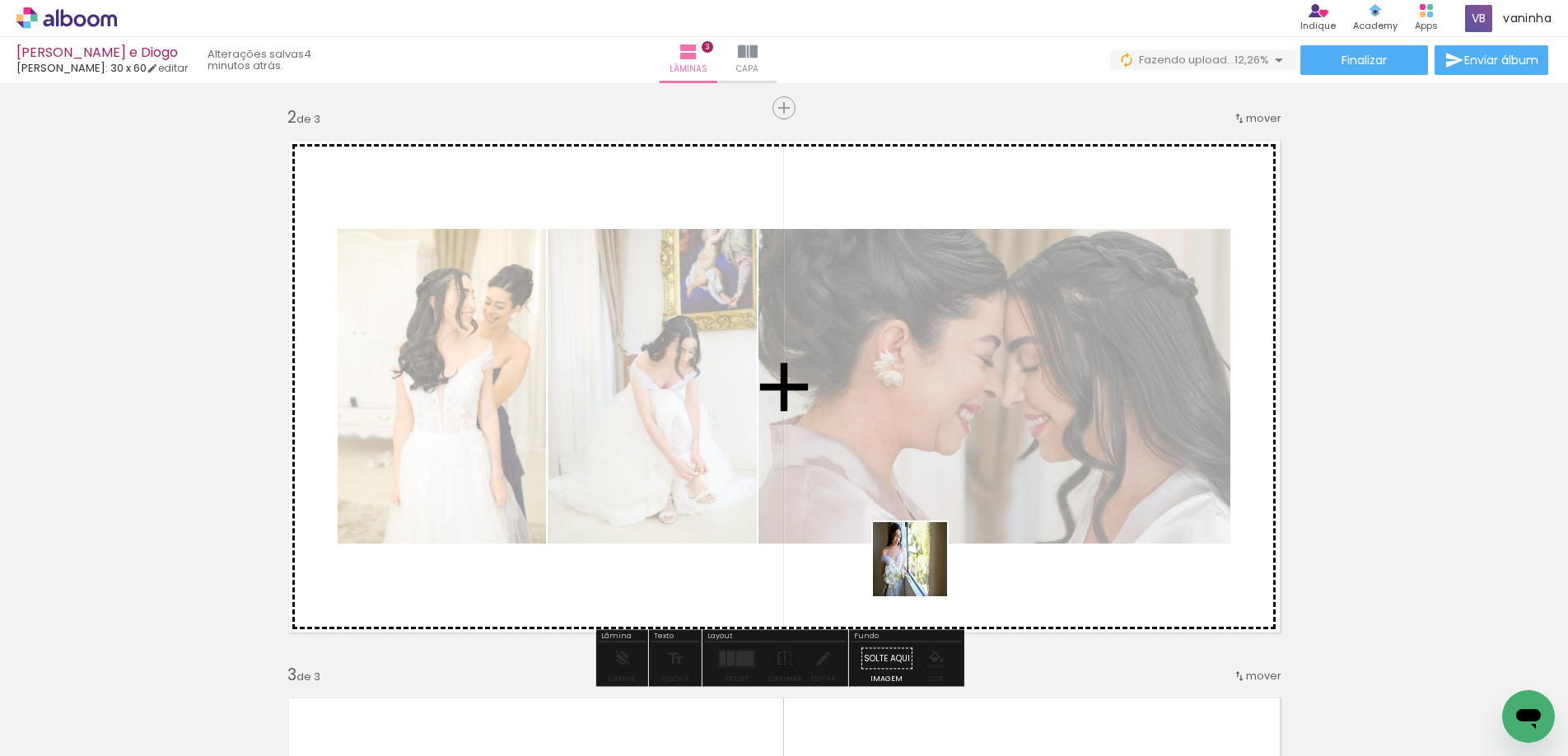
drag, startPoint x: 881, startPoint y: 694, endPoint x: 926, endPoint y: 557, distance: 144.2
click at [926, 557] on quentale-workspace at bounding box center [784, 378] width 1568 height 756
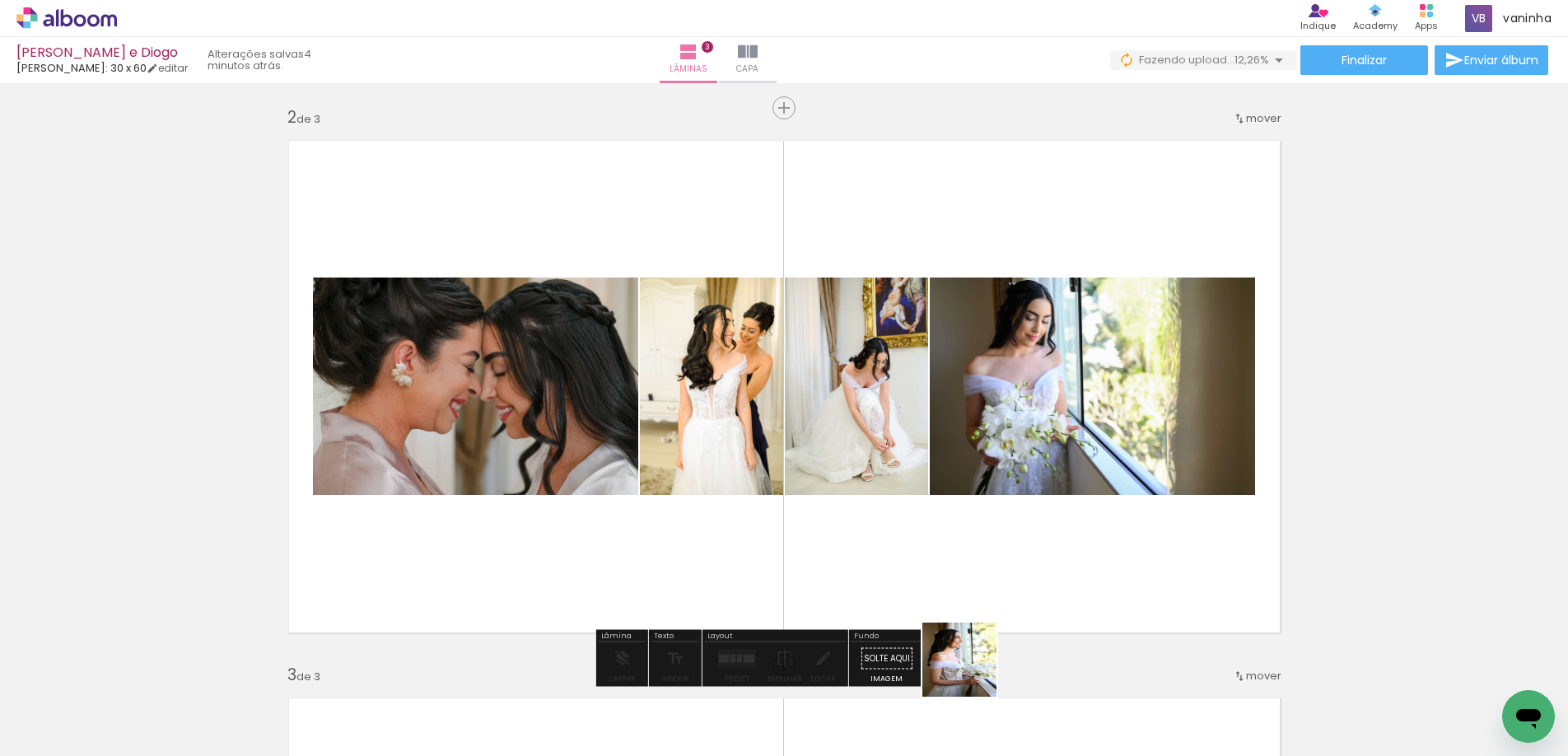
drag, startPoint x: 957, startPoint y: 686, endPoint x: 1020, endPoint y: 545, distance: 154.4
click at [1020, 545] on quentale-workspace at bounding box center [784, 378] width 1568 height 756
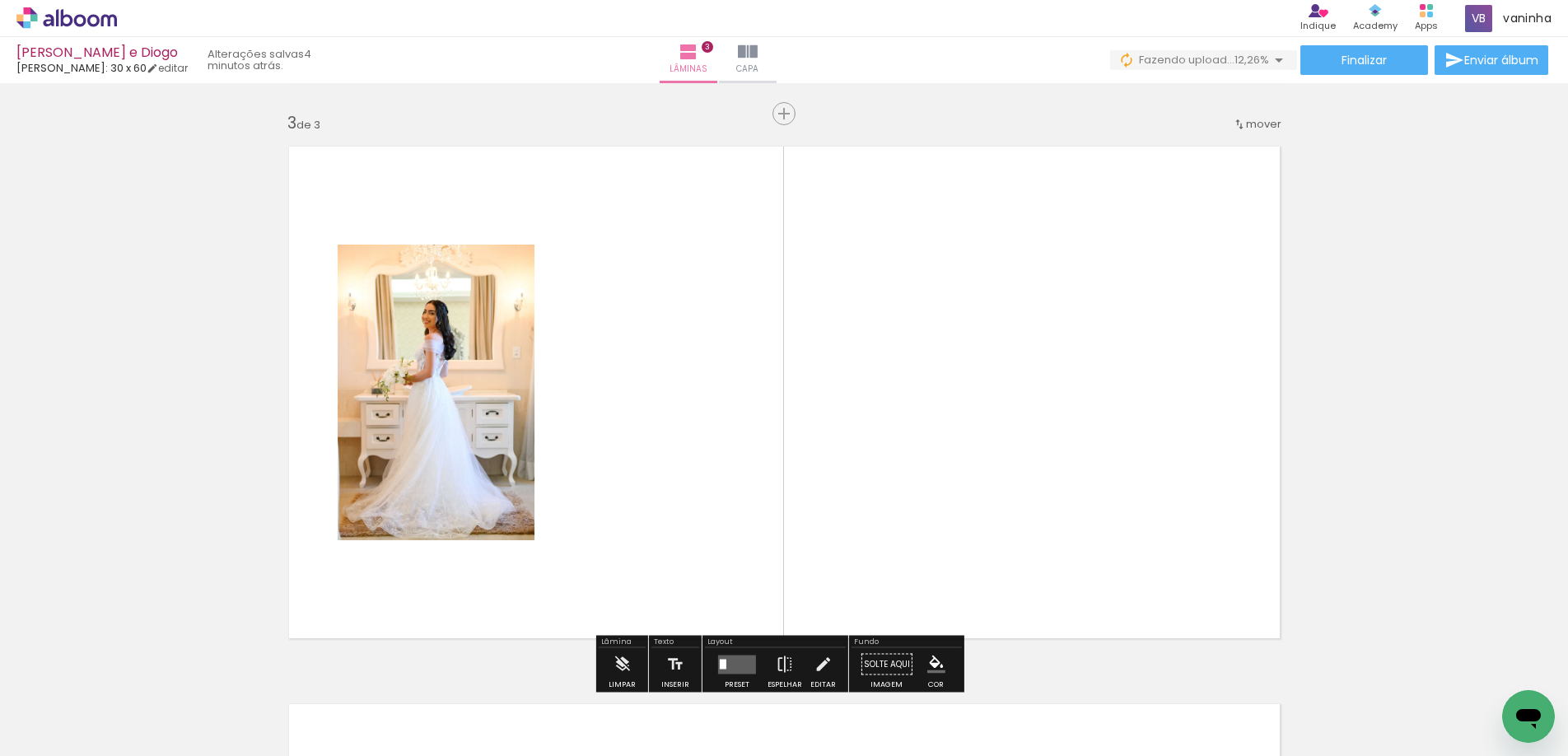
scroll to position [1137, 0]
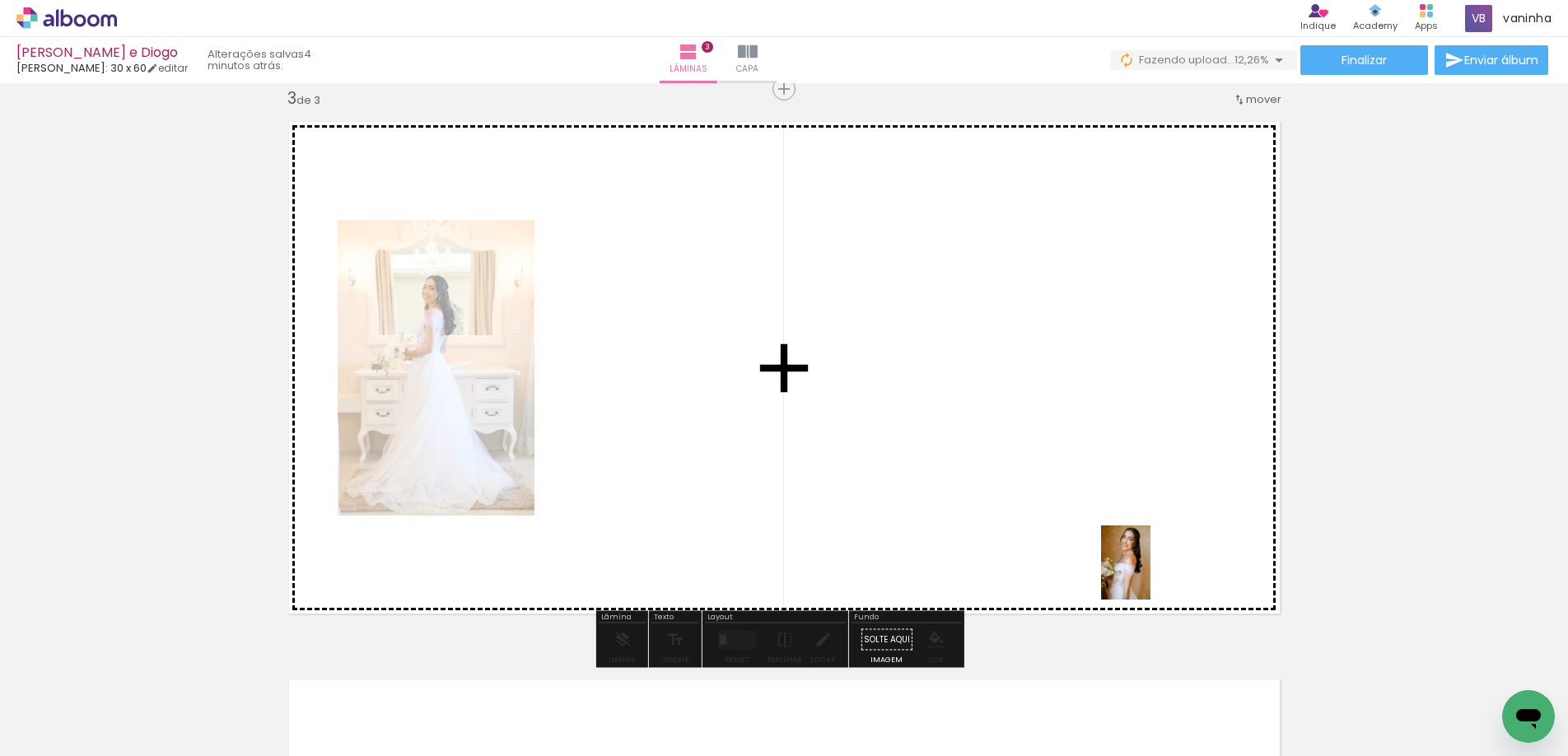
drag, startPoint x: 1229, startPoint y: 674, endPoint x: 1150, endPoint y: 575, distance: 126.7
click at [1150, 575] on quentale-workspace at bounding box center [784, 378] width 1568 height 756
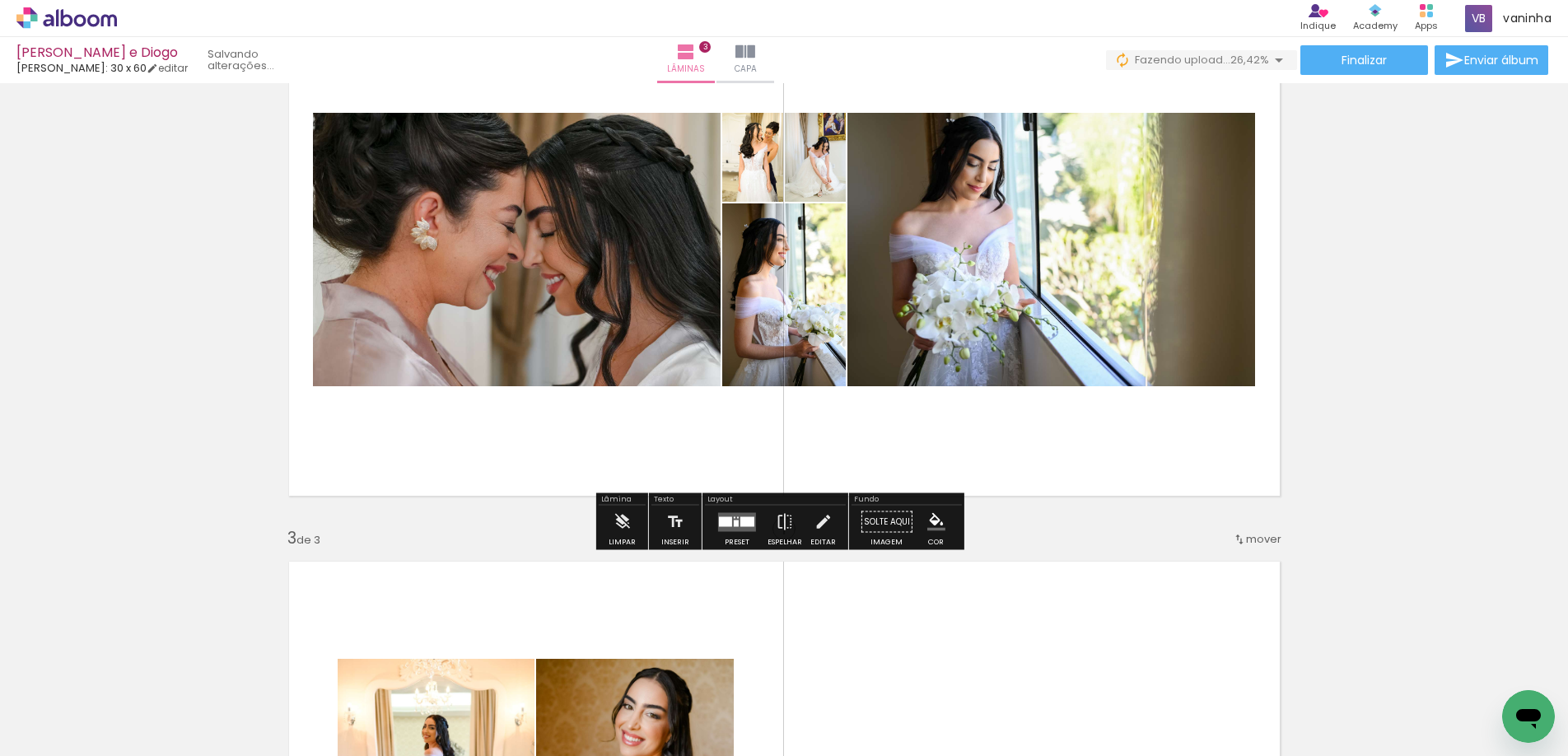
scroll to position [725, 0]
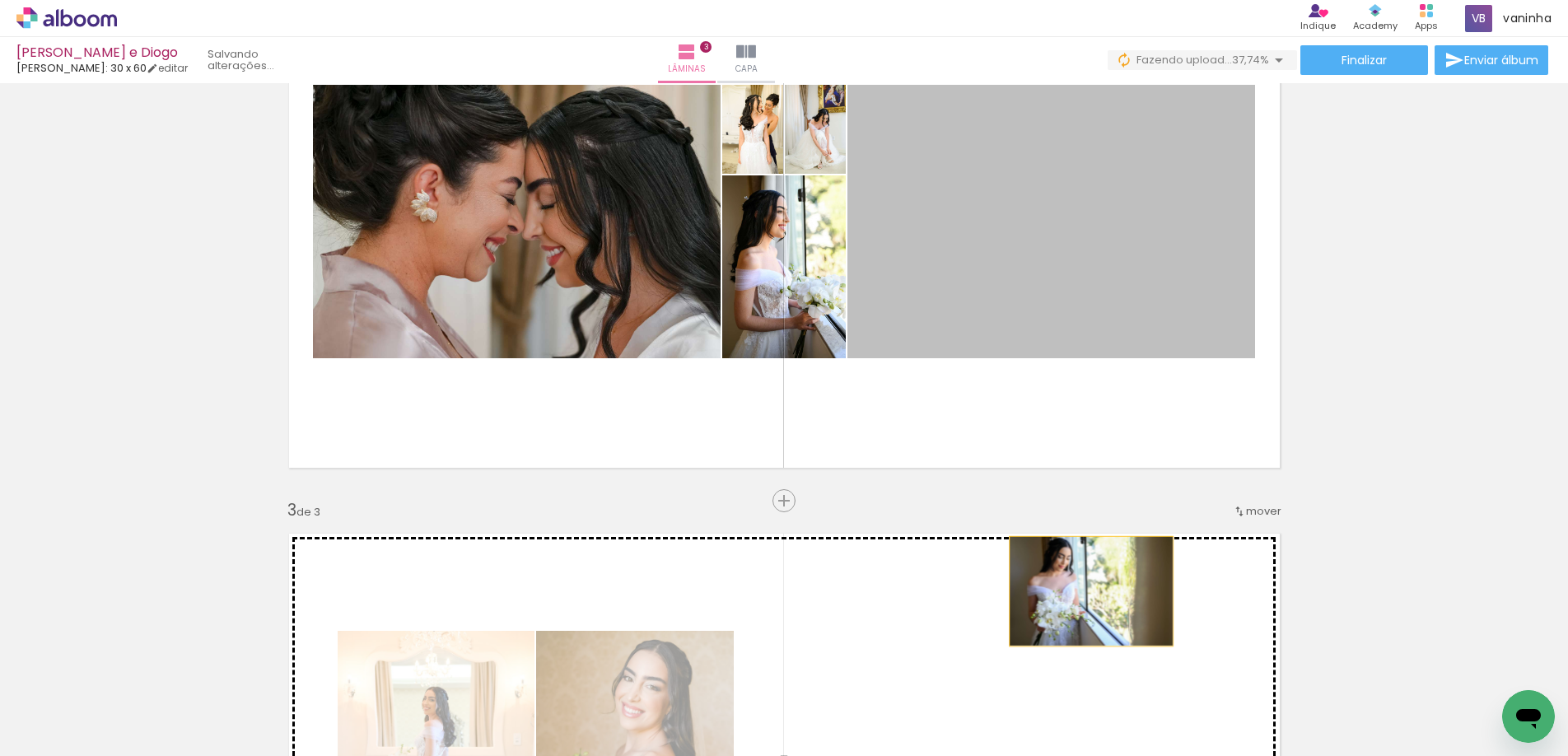
drag, startPoint x: 1079, startPoint y: 289, endPoint x: 1085, endPoint y: 591, distance: 302.1
click at [1085, 591] on div "Inserir lâmina 1 de 3 Inserir lâmina 2 de 3 Inserir lâmina 3 de 3" at bounding box center [784, 480] width 1568 height 2231
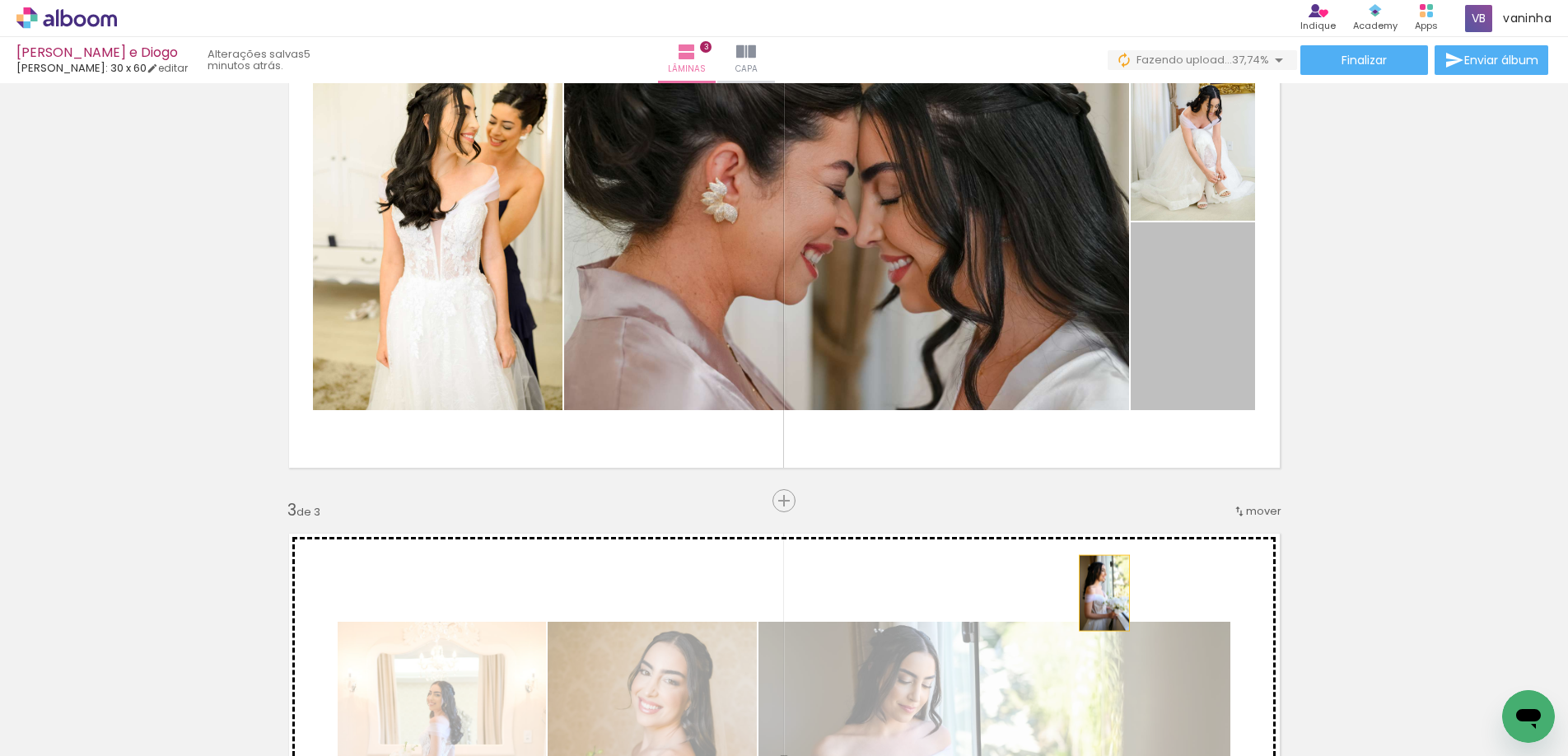
drag, startPoint x: 1176, startPoint y: 337, endPoint x: 1157, endPoint y: 438, distance: 102.8
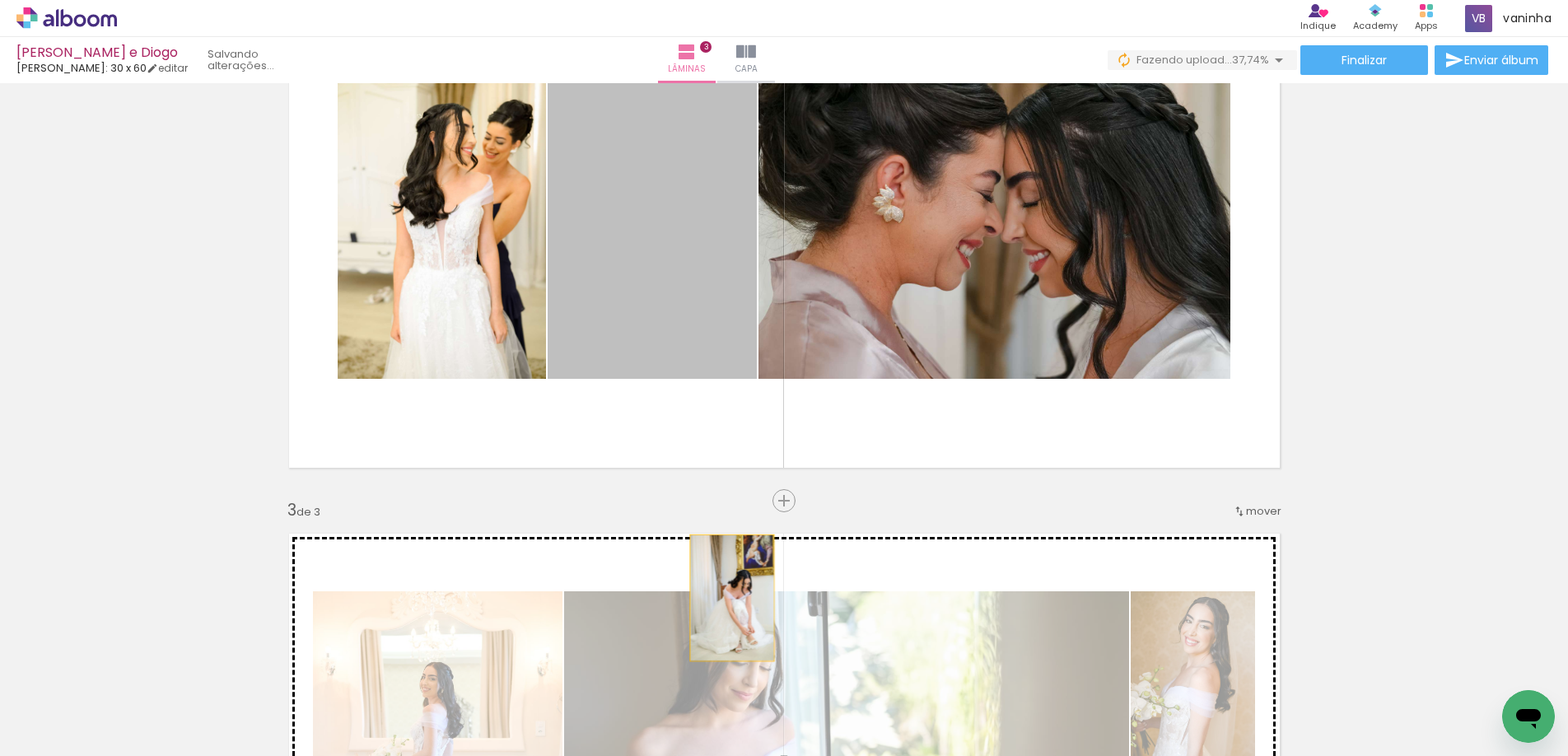
drag, startPoint x: 656, startPoint y: 293, endPoint x: 725, endPoint y: 598, distance: 312.7
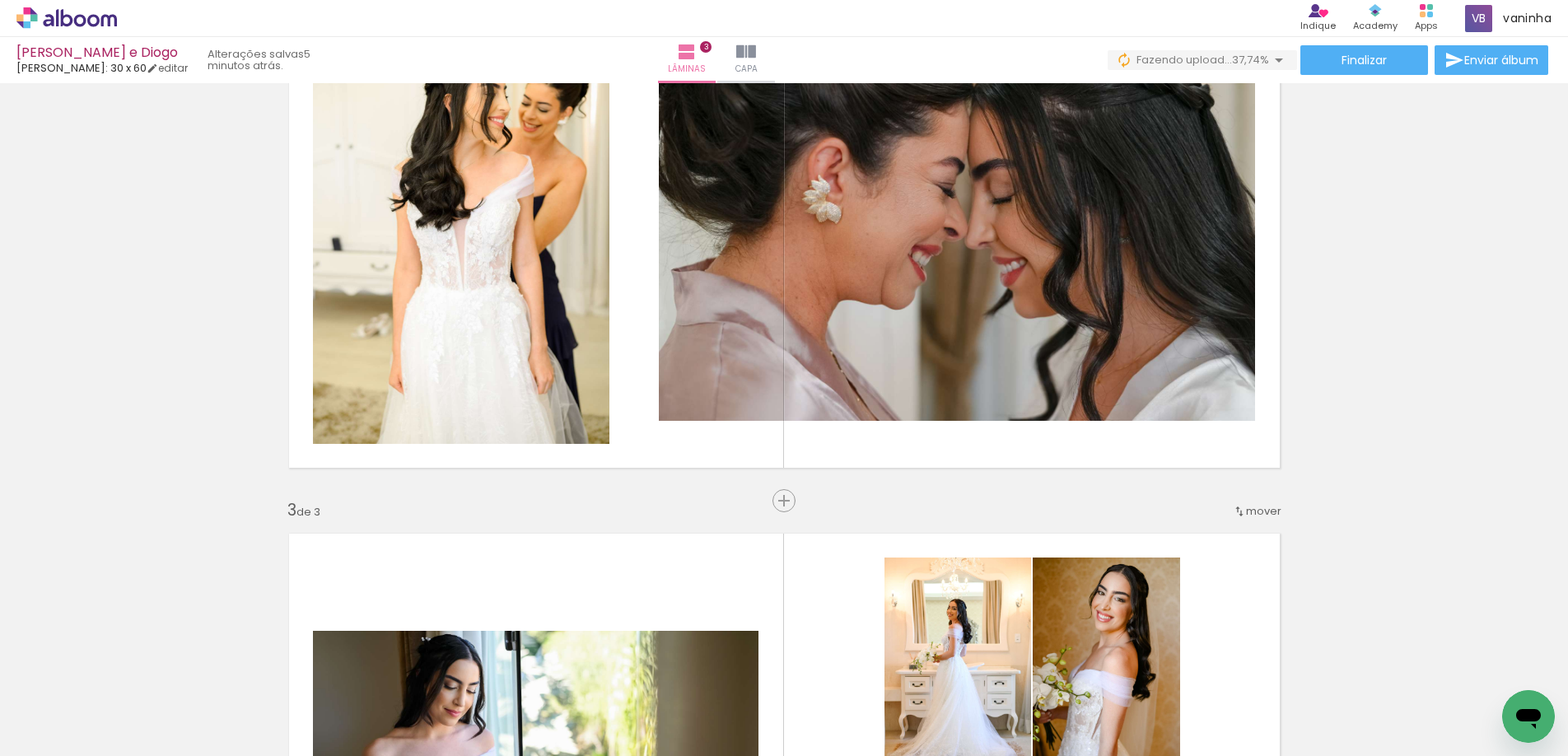
scroll to position [0, 514]
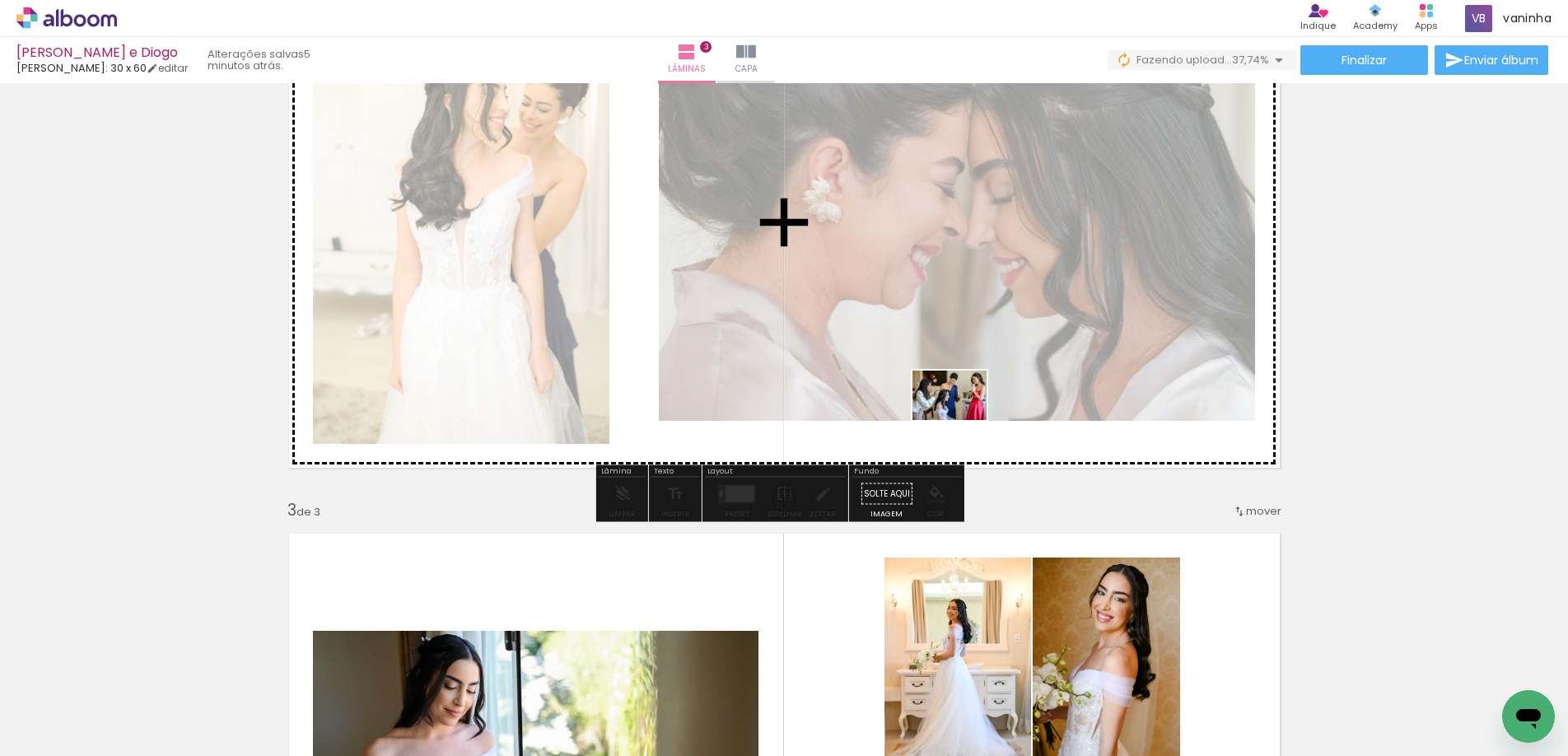
drag, startPoint x: 956, startPoint y: 694, endPoint x: 962, endPoint y: 414, distance: 280.1
click at [962, 414] on quentale-workspace at bounding box center [784, 378] width 1568 height 756
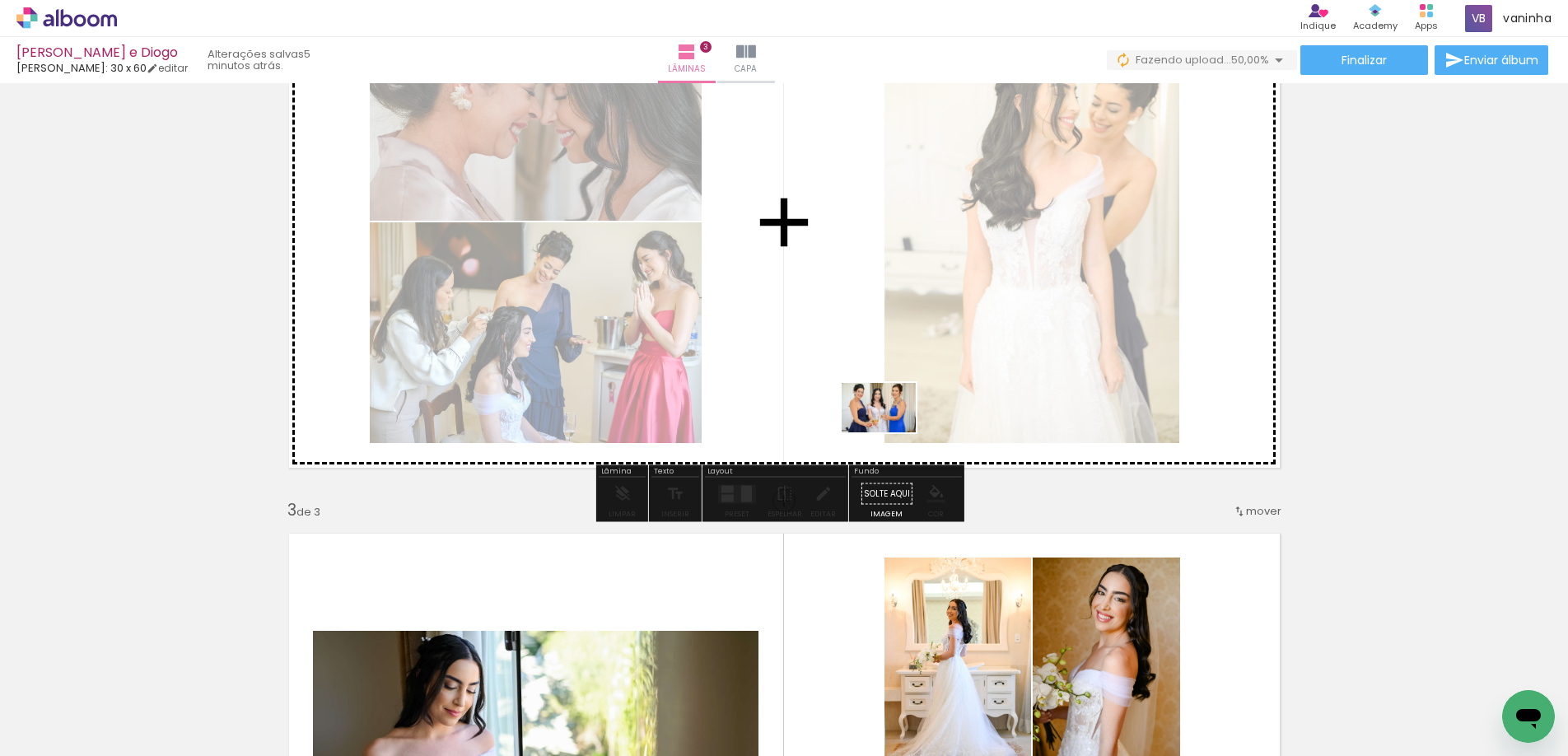
drag, startPoint x: 850, startPoint y: 717, endPoint x: 891, endPoint y: 432, distance: 287.9
click at [891, 432] on quentale-workspace at bounding box center [784, 378] width 1568 height 756
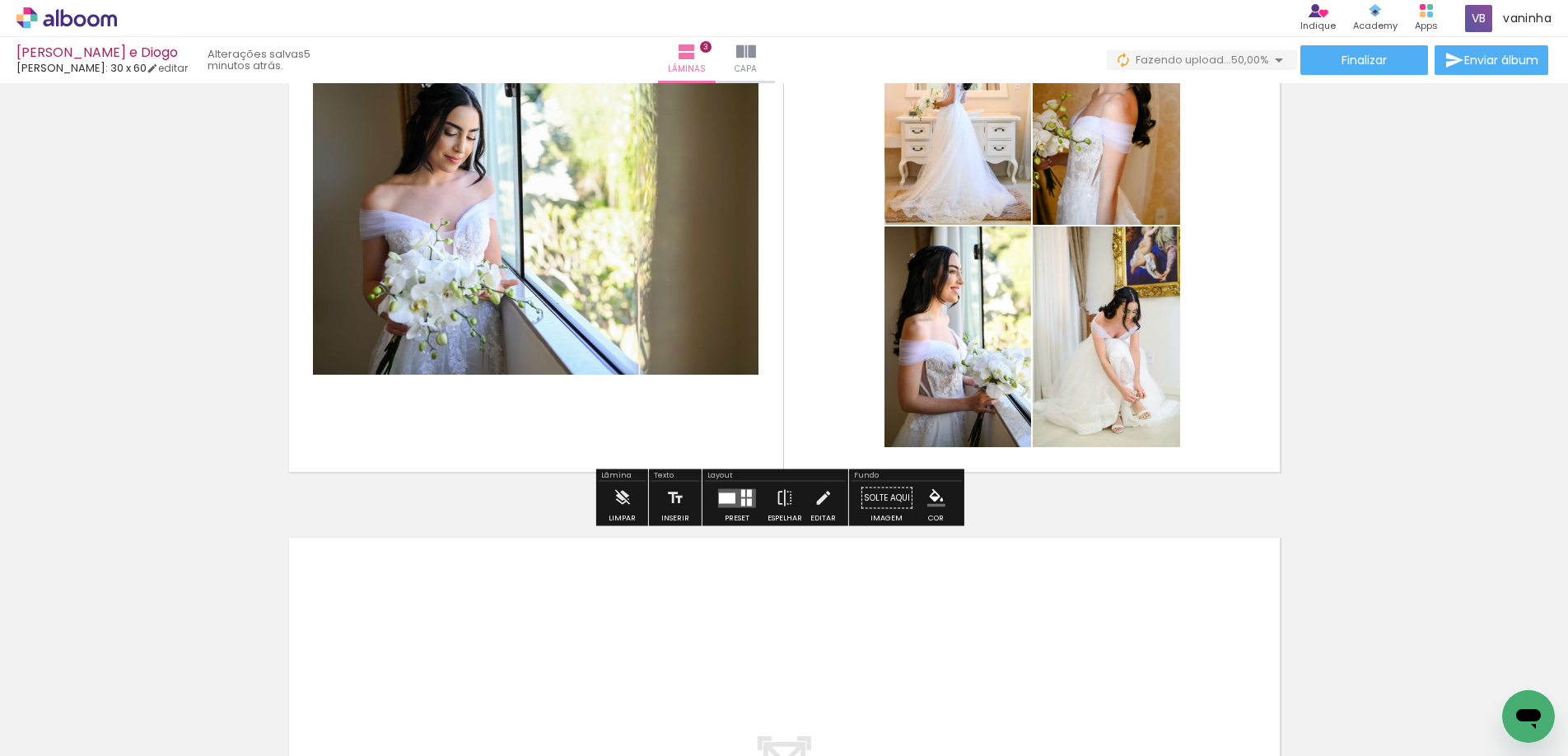
scroll to position [1383, 0]
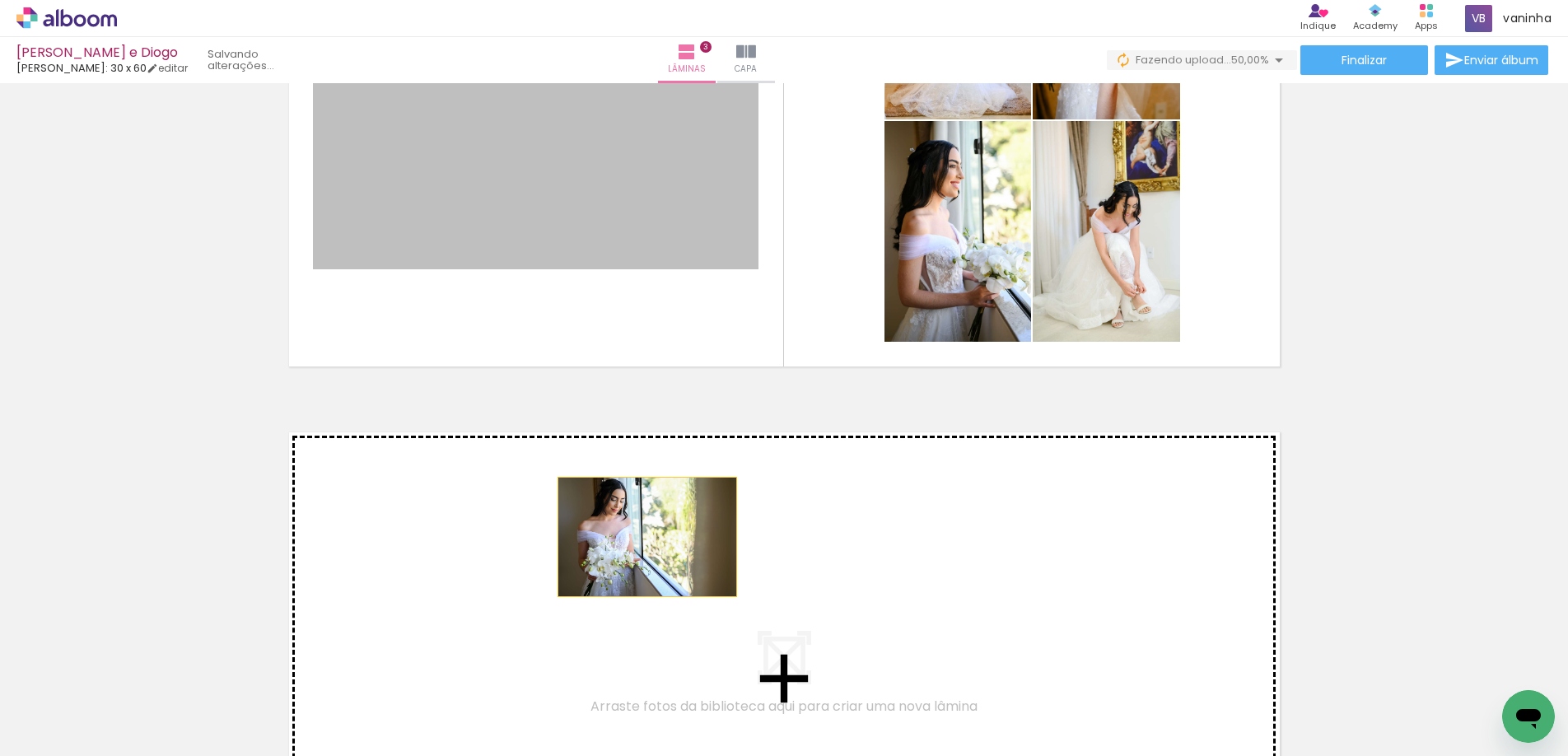
drag, startPoint x: 605, startPoint y: 237, endPoint x: 641, endPoint y: 537, distance: 302.2
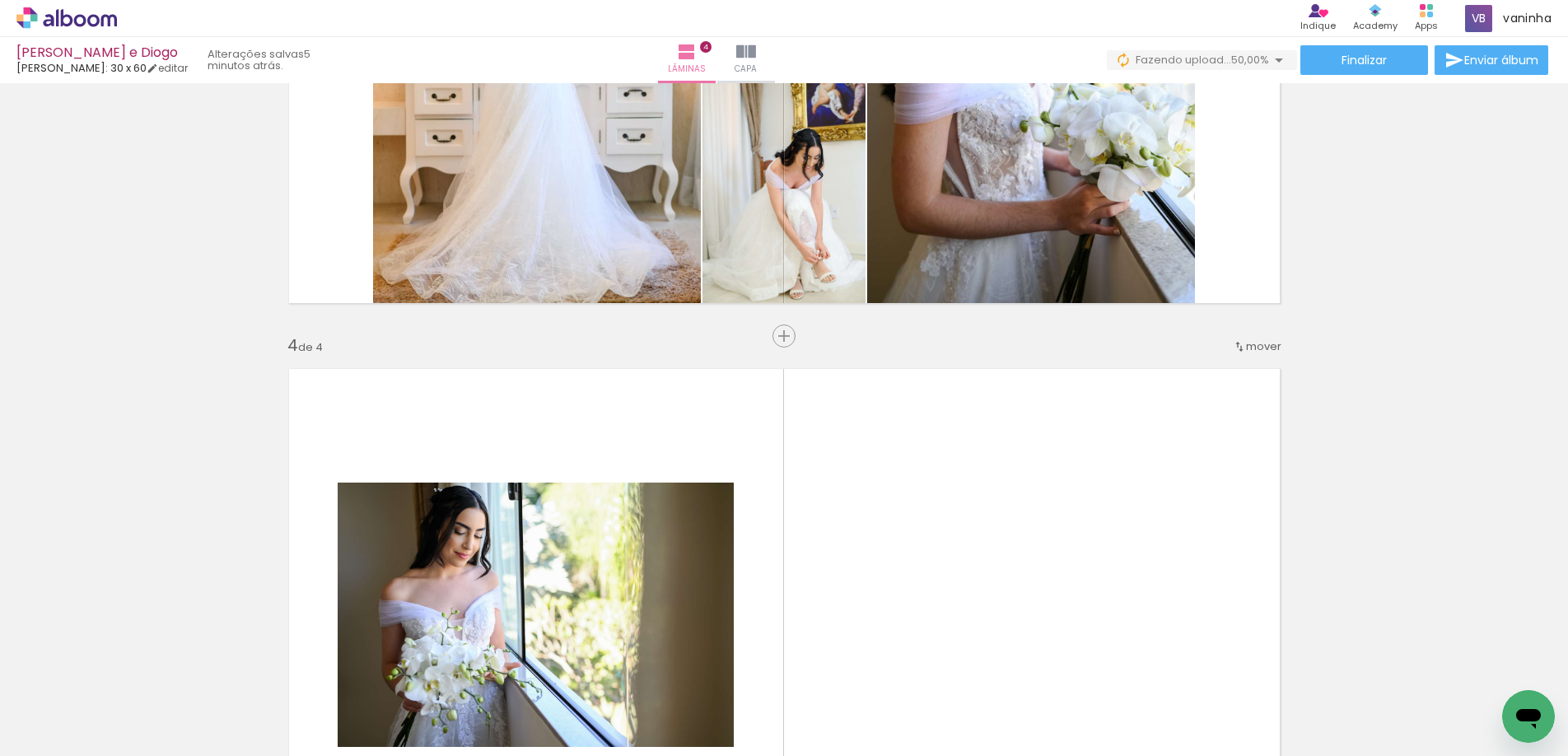
scroll to position [1364, 0]
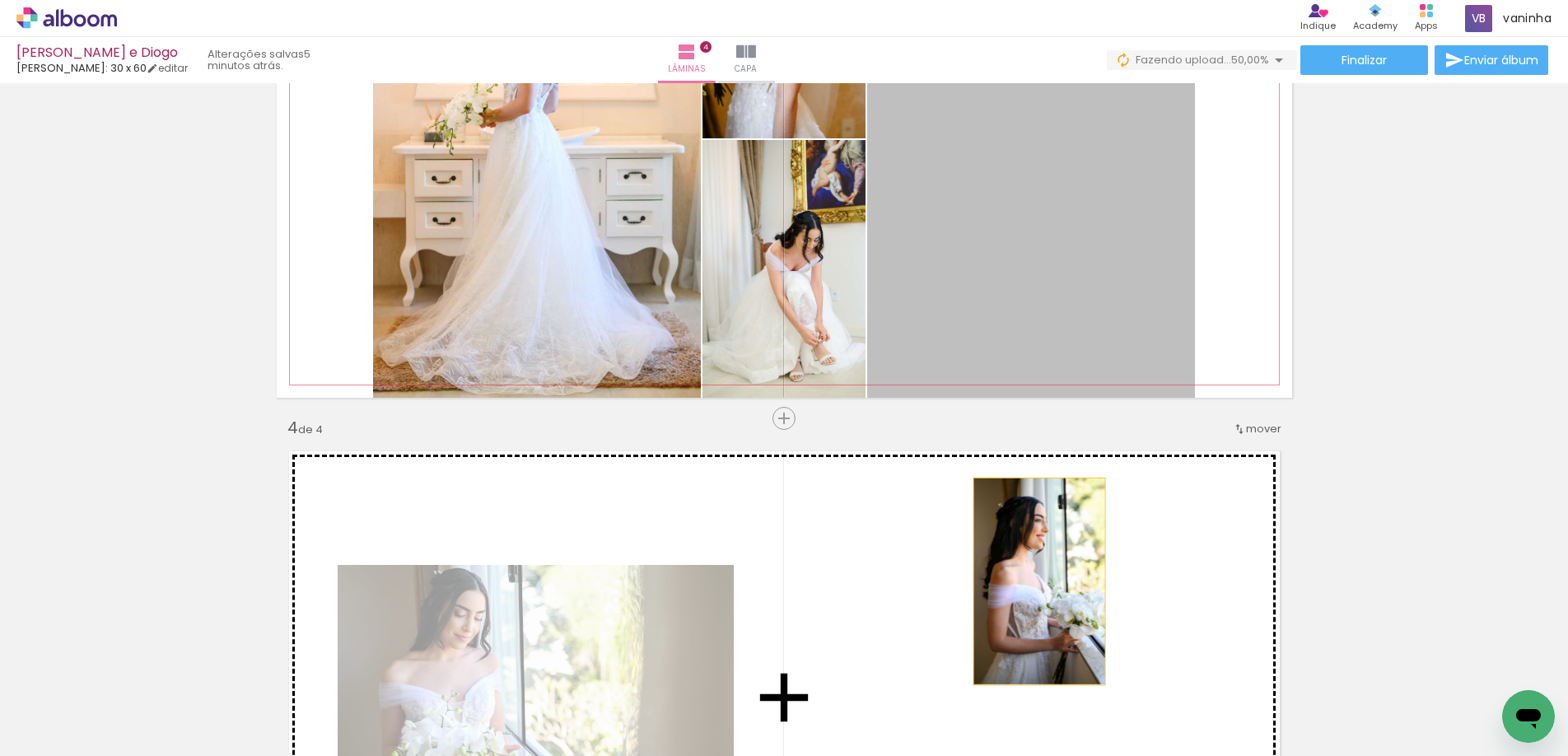
drag, startPoint x: 1044, startPoint y: 311, endPoint x: 1032, endPoint y: 581, distance: 270.3
click at [1032, 581] on div "Inserir lâmina 1 de 4 Inserir lâmina 2 de 4 Inserir lâmina 3 de 4 Inserir lâmin…" at bounding box center [784, 119] width 1568 height 2788
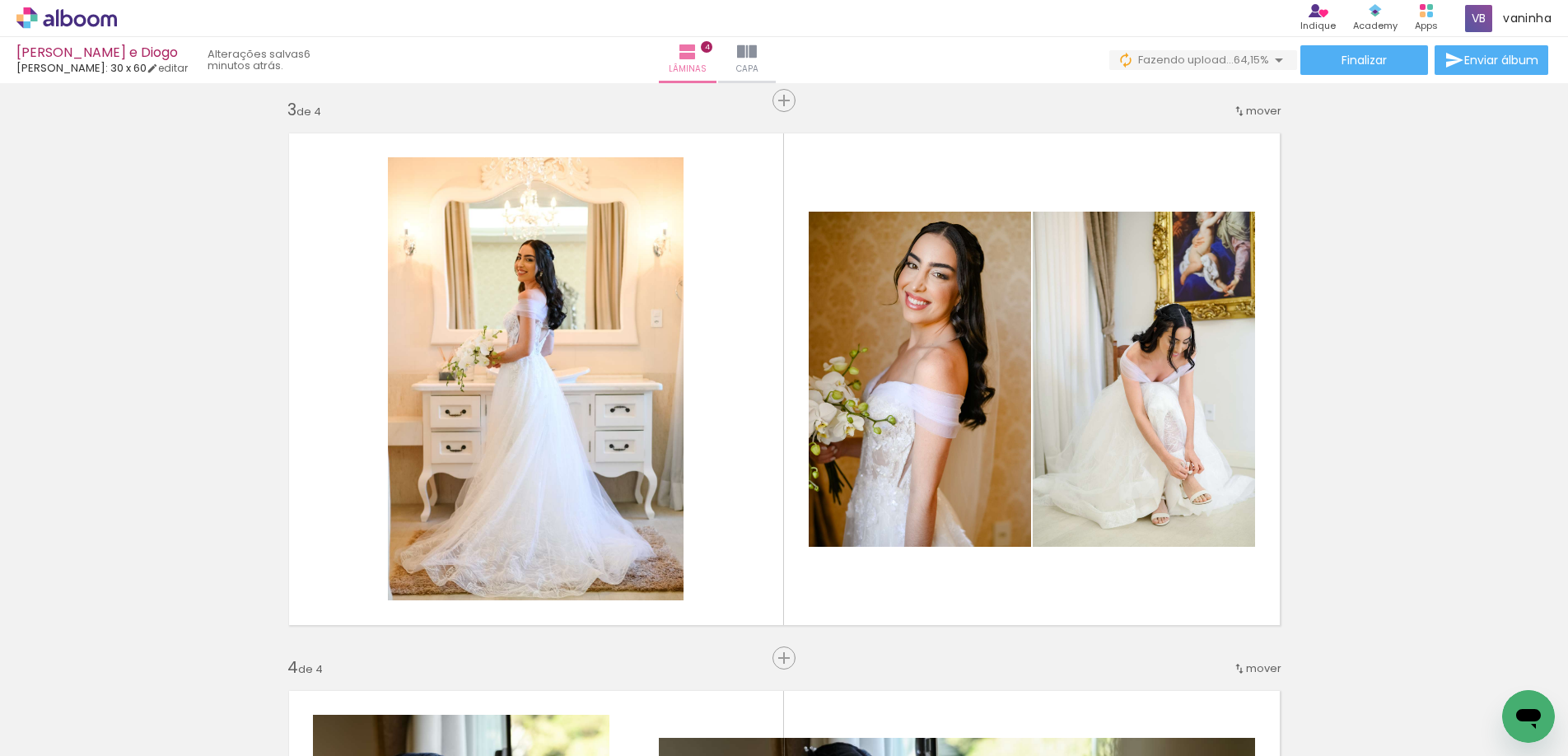
scroll to position [1118, 0]
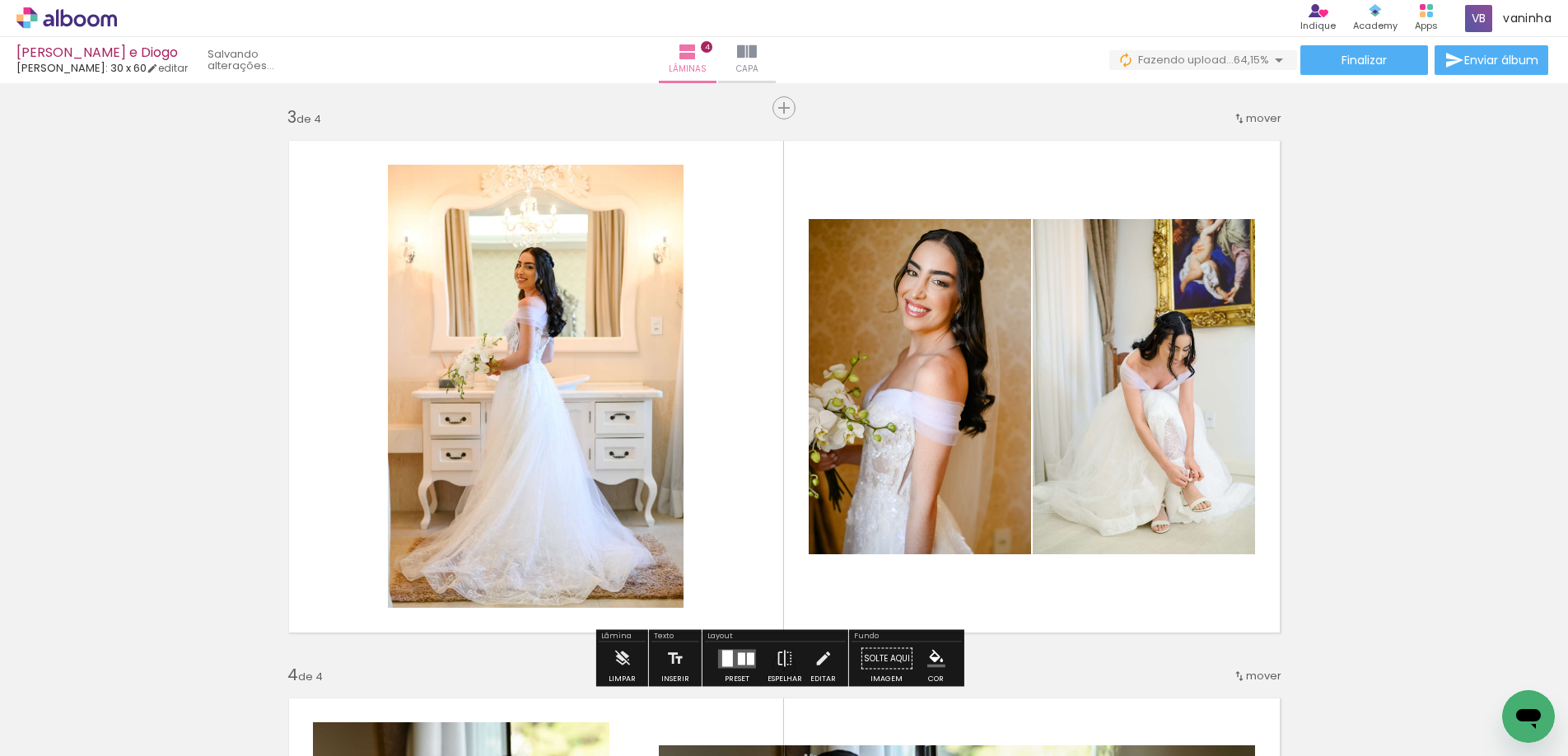
click at [1253, 118] on span "mover" at bounding box center [1263, 118] width 35 height 15
click at [1202, 205] on span "depois da" at bounding box center [1193, 198] width 55 height 27
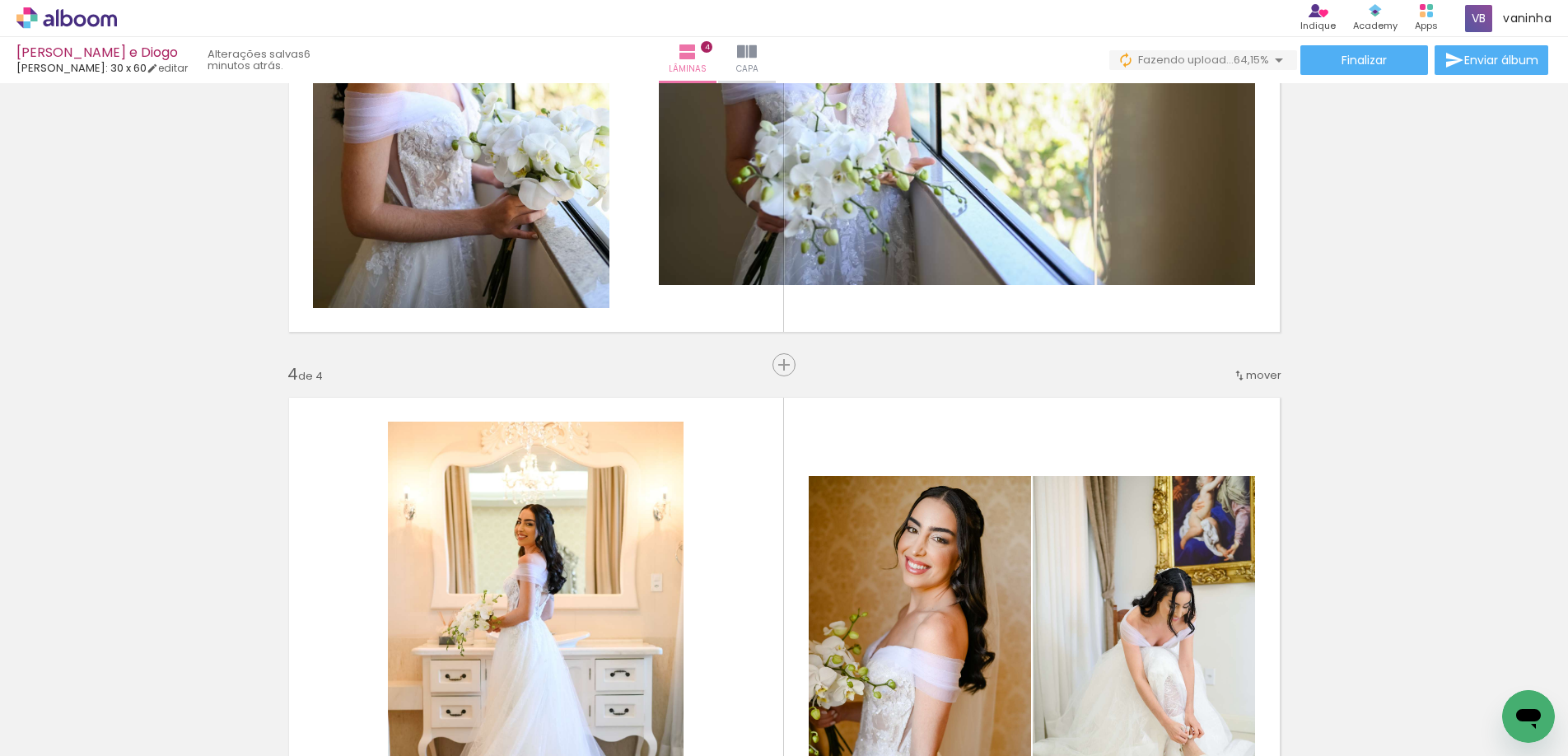
scroll to position [1447, 0]
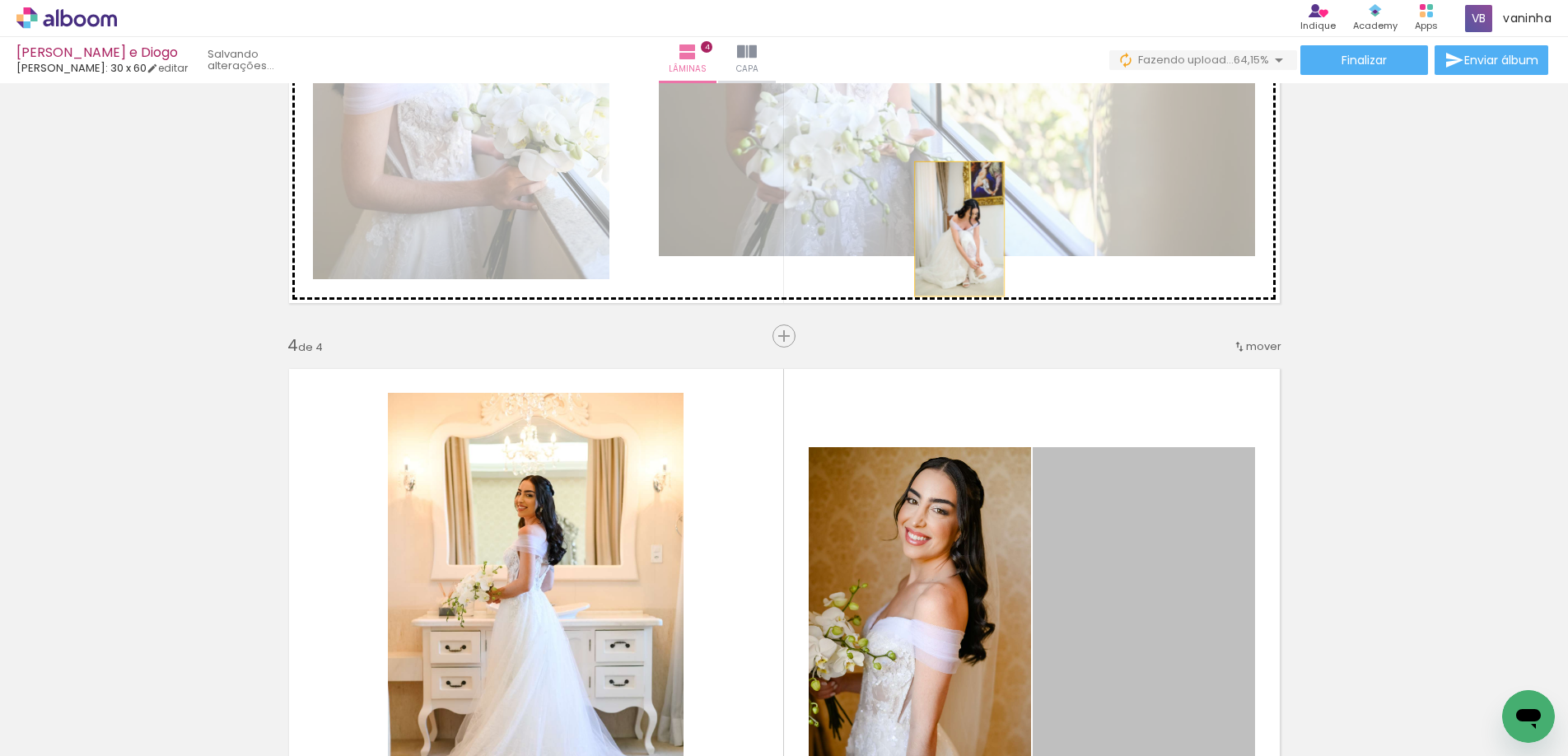
drag, startPoint x: 1119, startPoint y: 481, endPoint x: 953, endPoint y: 229, distance: 301.8
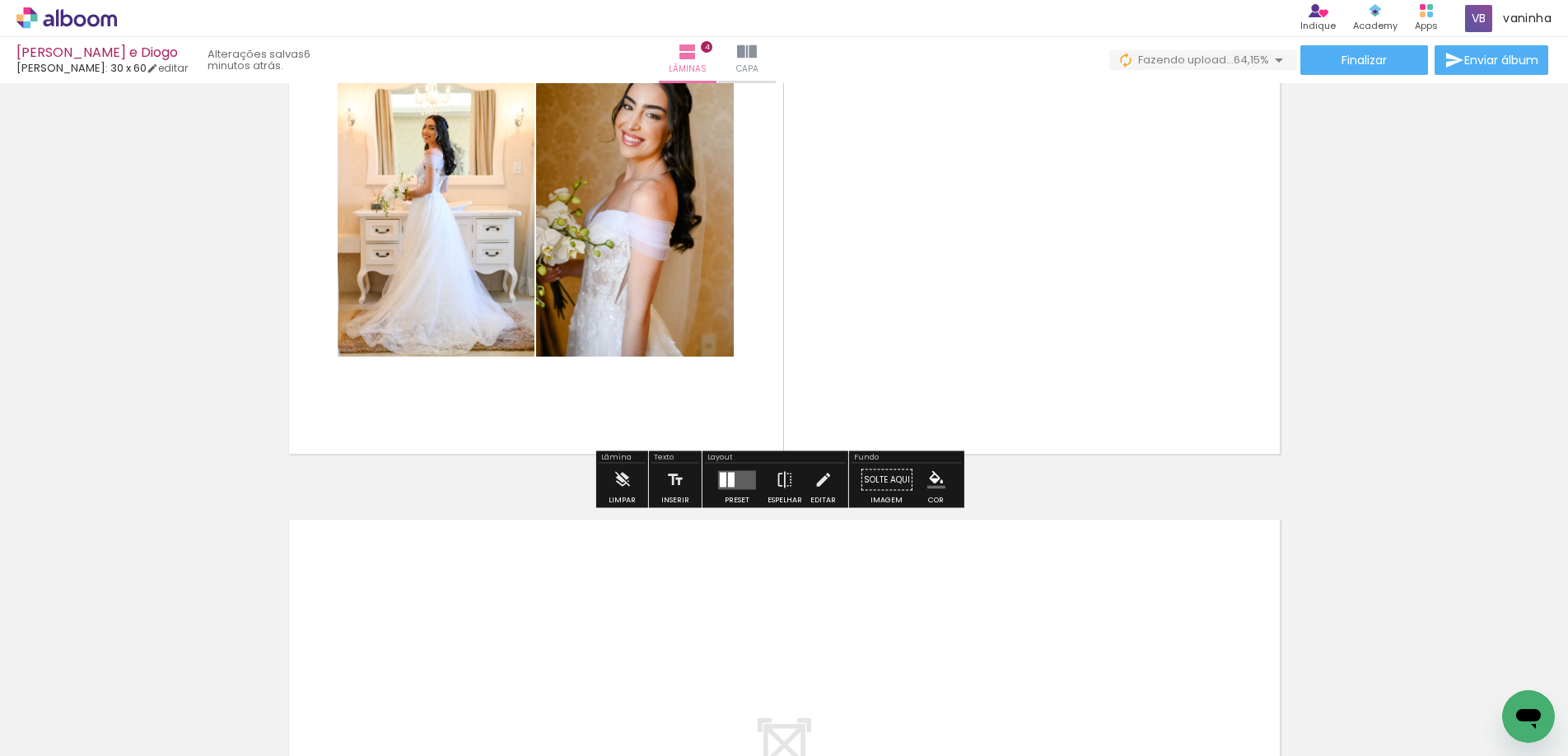
scroll to position [1777, 0]
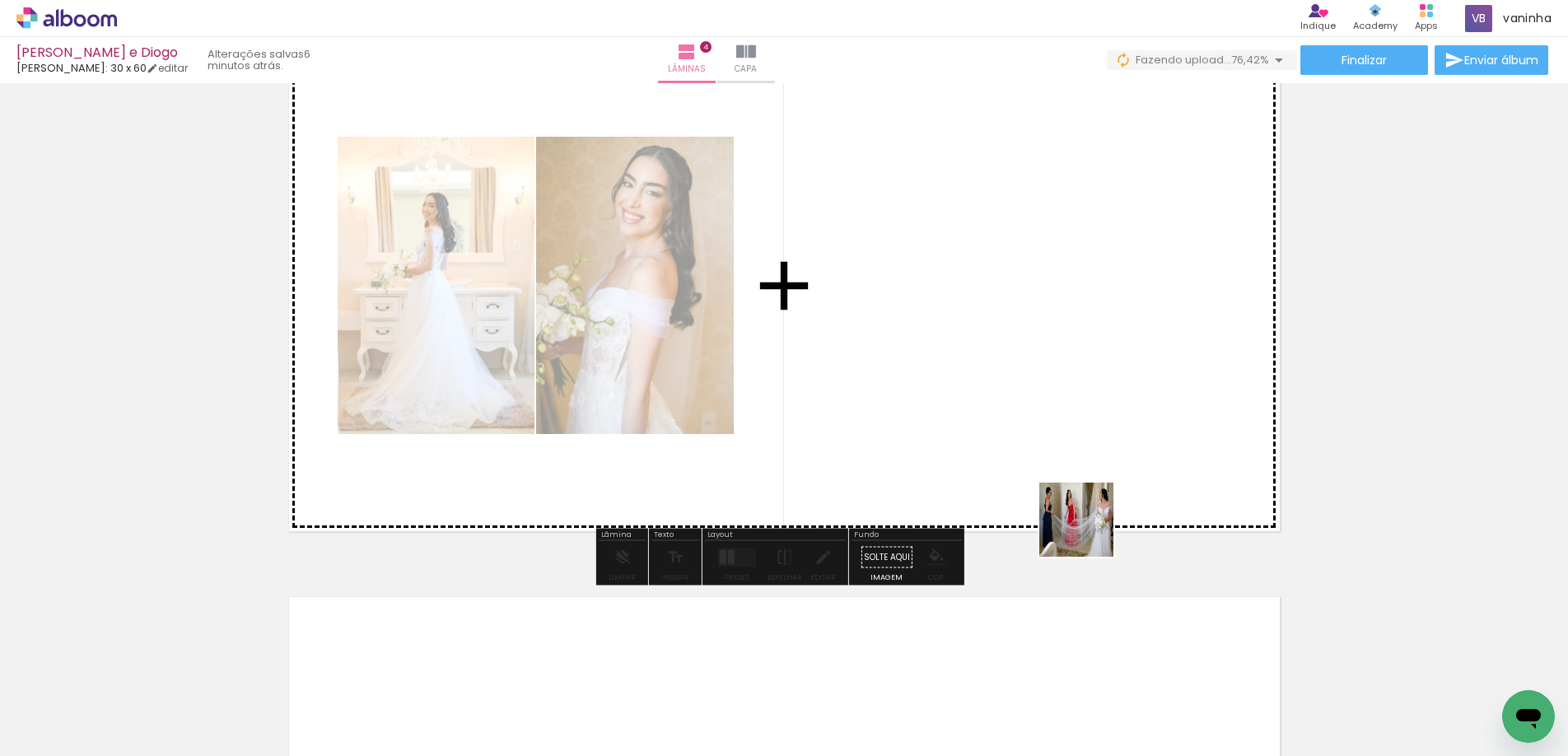
drag, startPoint x: 1109, startPoint y: 692, endPoint x: 1040, endPoint y: 440, distance: 261.3
click at [1040, 440] on quentale-workspace at bounding box center [784, 378] width 1568 height 756
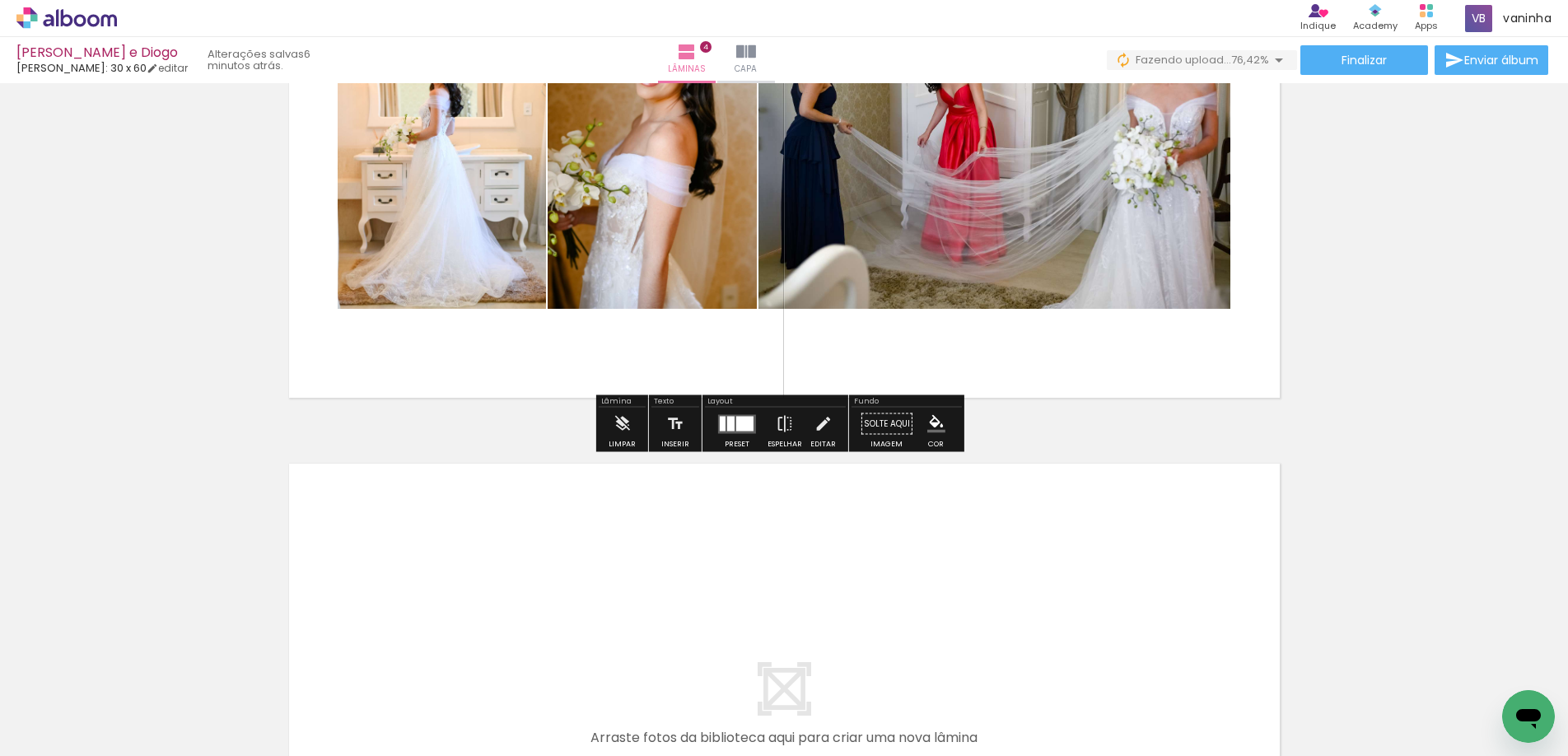
scroll to position [1941, 0]
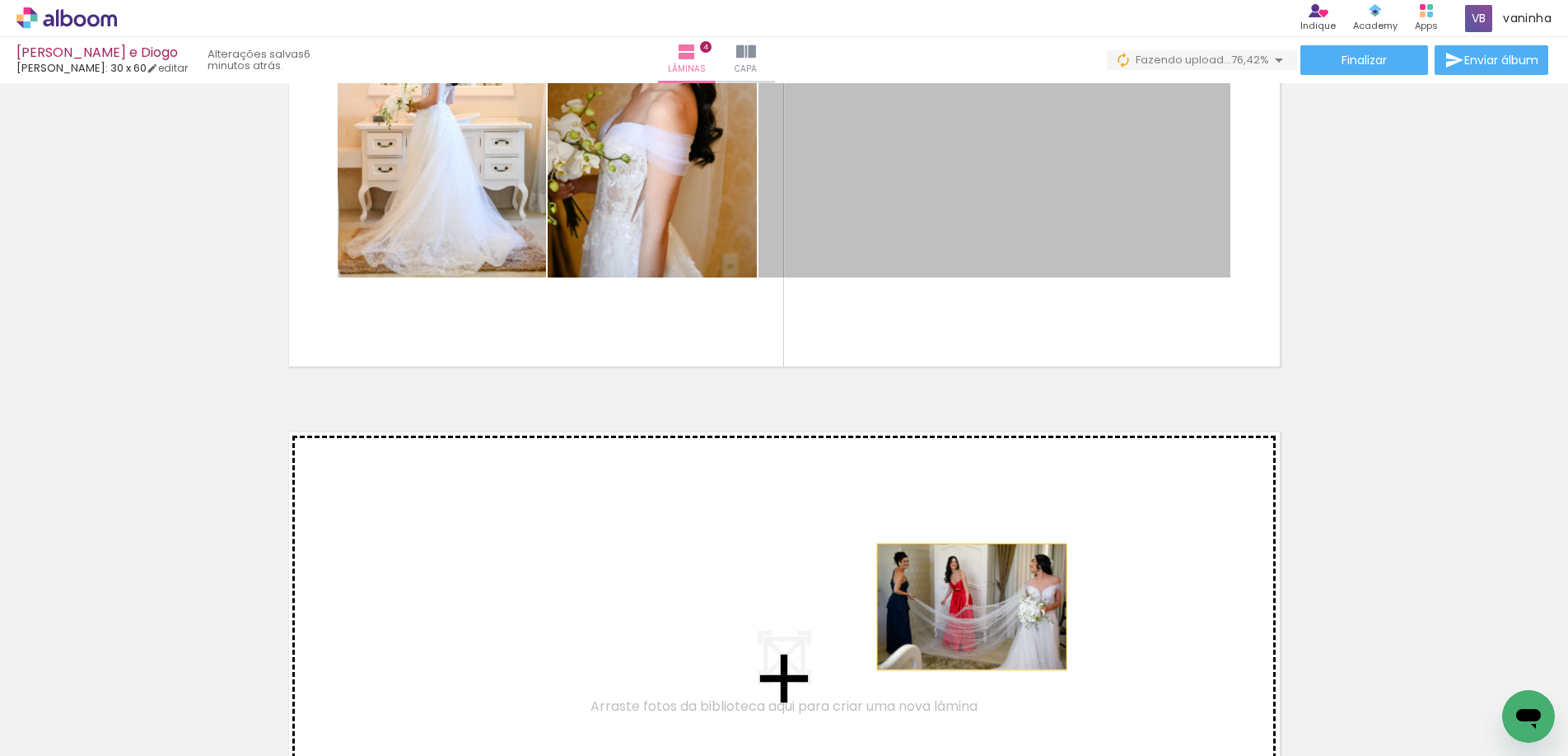
drag, startPoint x: 1056, startPoint y: 228, endPoint x: 965, endPoint y: 607, distance: 389.8
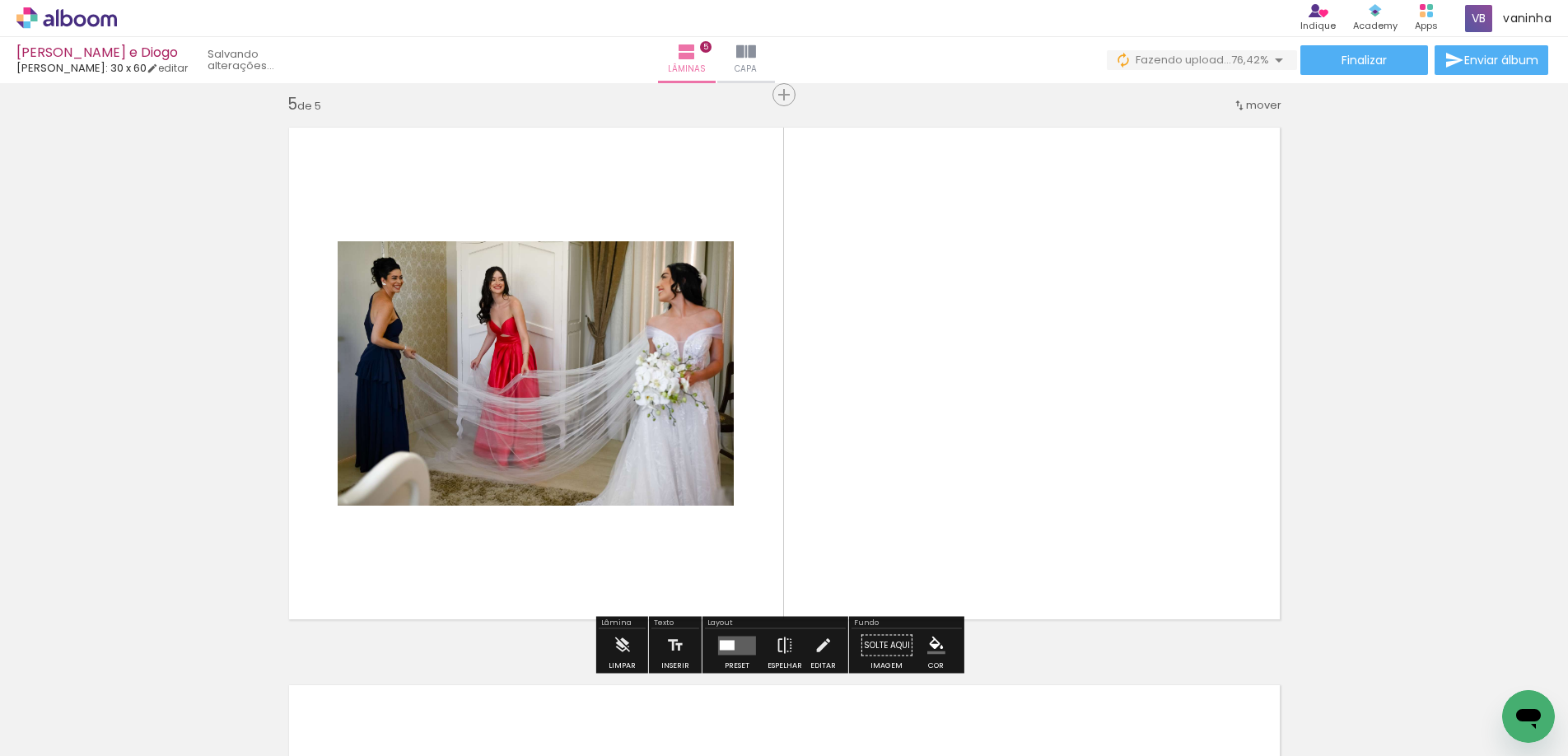
scroll to position [2252, 0]
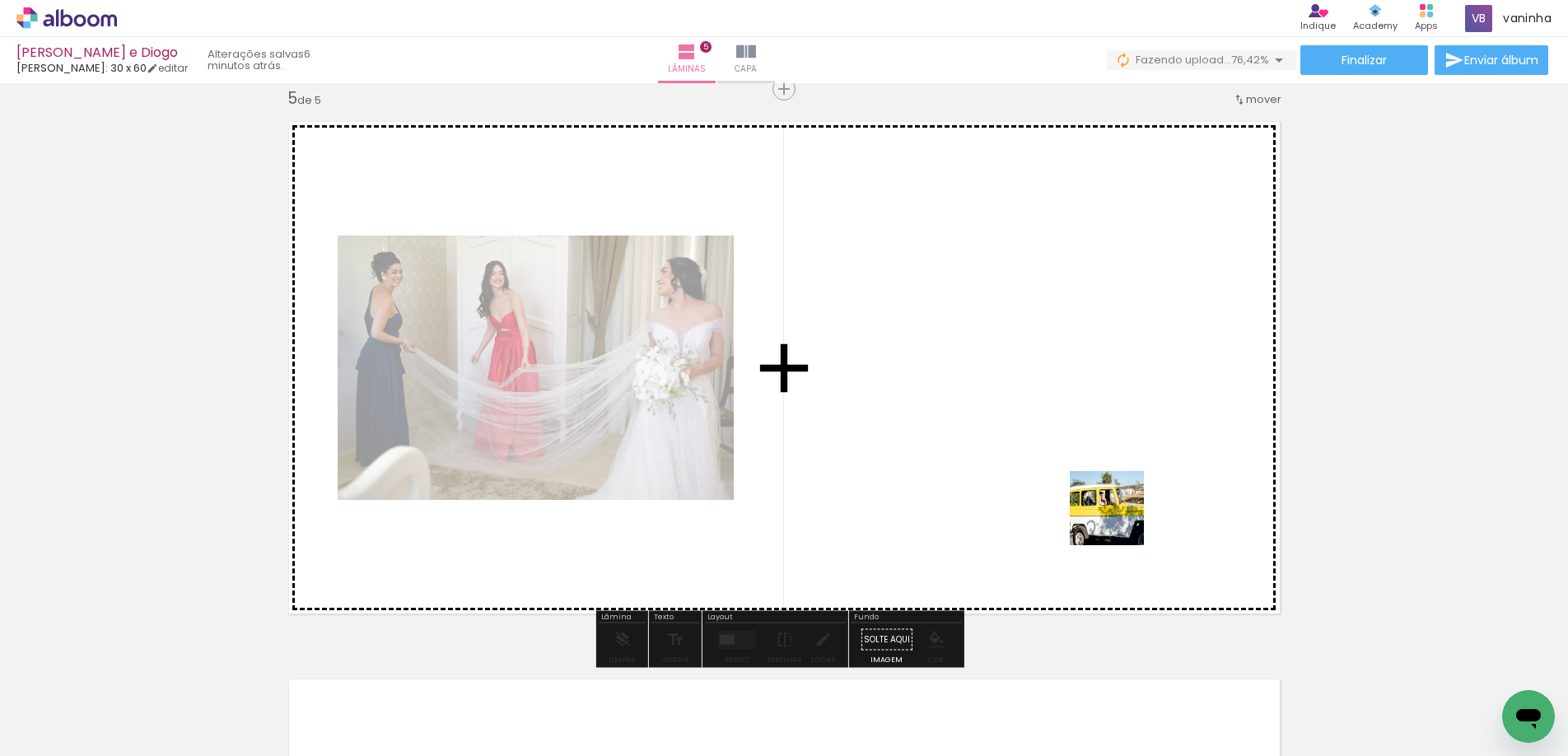
drag, startPoint x: 1219, startPoint y: 696, endPoint x: 1103, endPoint y: 486, distance: 239.9
click at [1103, 486] on quentale-workspace at bounding box center [784, 378] width 1568 height 756
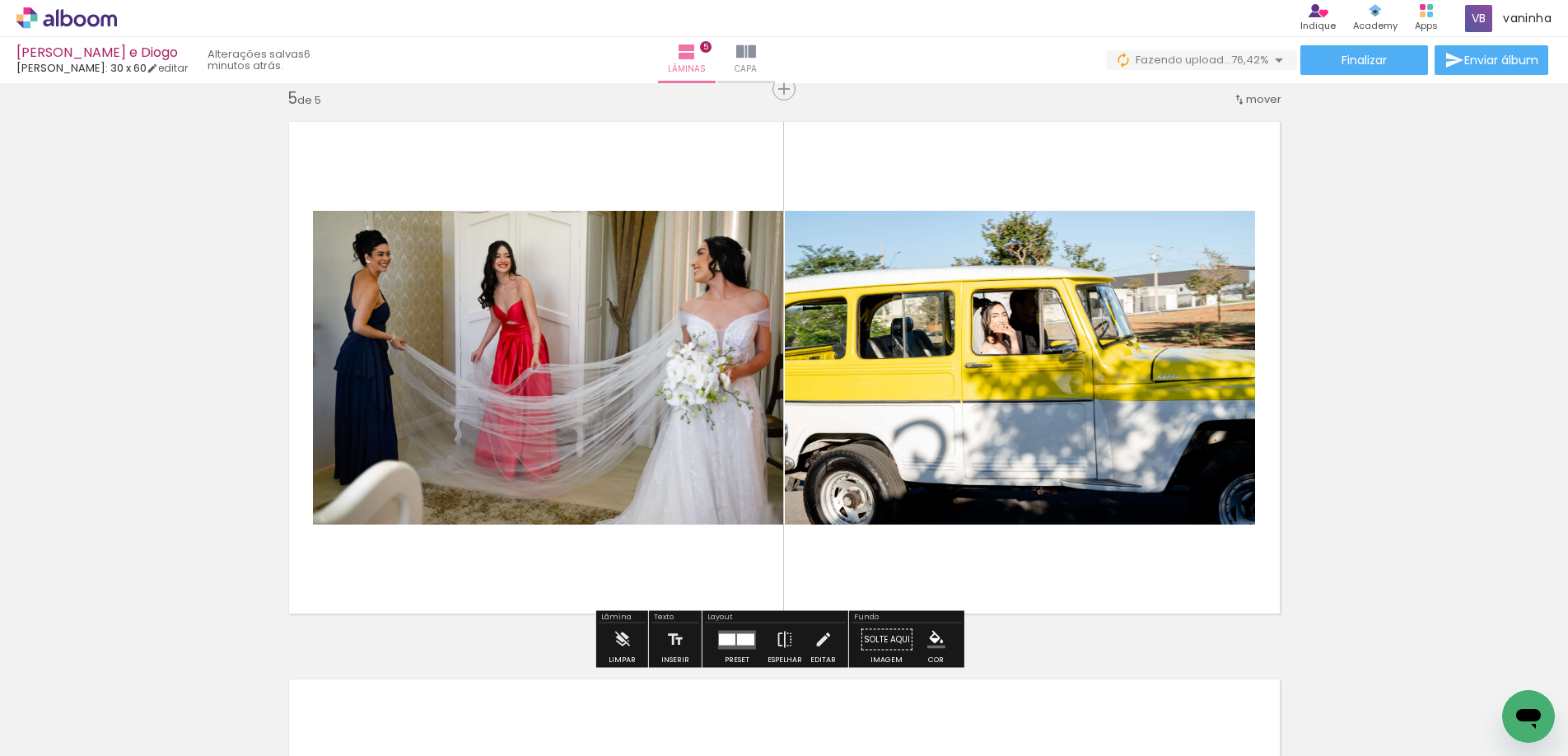
scroll to position [0, 514]
